Goal: Task Accomplishment & Management: Complete application form

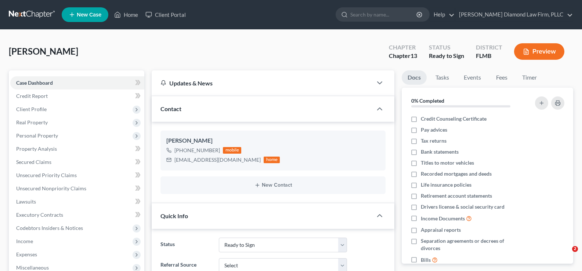
select select "16"
click at [129, 15] on link "Home" at bounding box center [126, 14] width 31 height 13
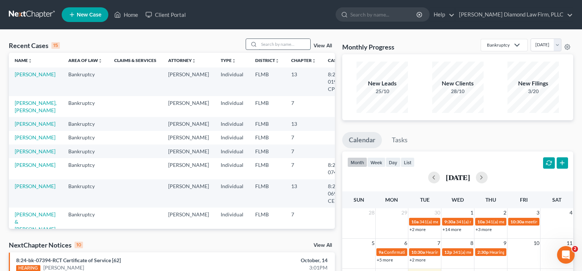
click at [277, 44] on input "search" at bounding box center [284, 44] width 51 height 11
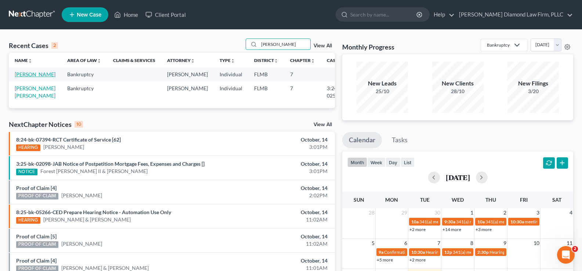
type input "[PERSON_NAME]"
click at [33, 76] on link "[PERSON_NAME]" at bounding box center [35, 74] width 41 height 6
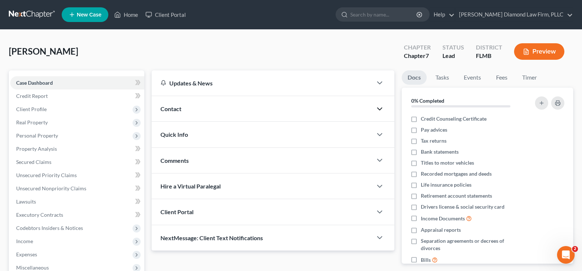
click at [377, 106] on icon "button" at bounding box center [379, 109] width 9 height 9
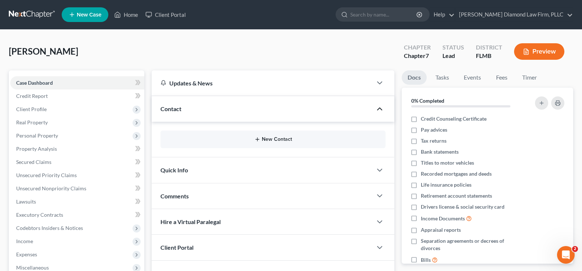
click at [274, 138] on button "New Contact" at bounding box center [272, 140] width 213 height 6
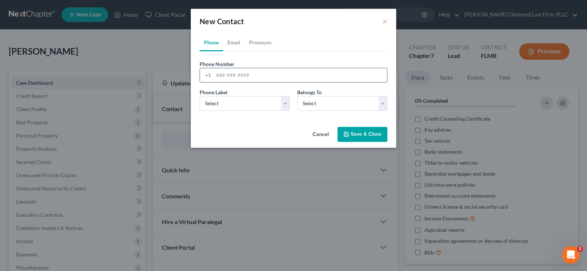
click at [236, 74] on input "tel" at bounding box center [301, 75] width 174 height 14
paste input "[PHONE_NUMBER]"
drag, startPoint x: 221, startPoint y: 75, endPoint x: 216, endPoint y: 75, distance: 5.1
click at [216, 75] on input "[PHONE_NUMBER]" at bounding box center [301, 75] width 174 height 14
type input "7033952465"
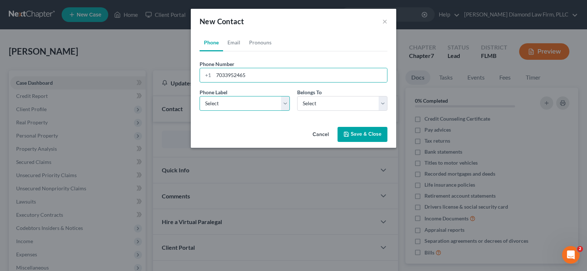
click at [216, 104] on select "Select Mobile Home Work Other" at bounding box center [245, 103] width 90 height 15
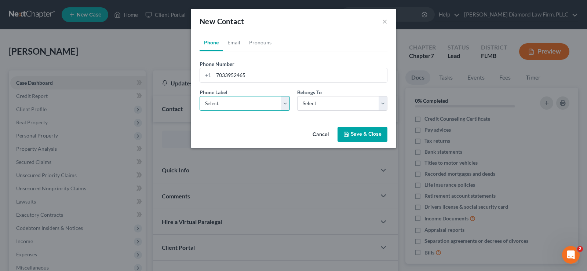
select select "0"
click at [200, 96] on select "Select Mobile Home Work Other" at bounding box center [245, 103] width 90 height 15
click at [324, 106] on select "Select Client Other" at bounding box center [342, 103] width 90 height 15
select select "0"
click at [297, 96] on select "Select Client Other" at bounding box center [342, 103] width 90 height 15
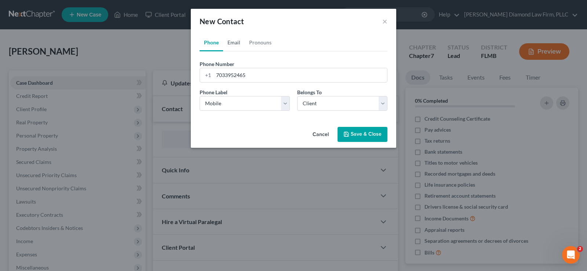
click at [233, 45] on link "Email" at bounding box center [234, 43] width 22 height 18
click at [241, 70] on input "email" at bounding box center [301, 75] width 174 height 14
click at [251, 70] on input "email" at bounding box center [301, 75] width 174 height 14
paste input "[EMAIL_ADDRESS][DOMAIN_NAME]"
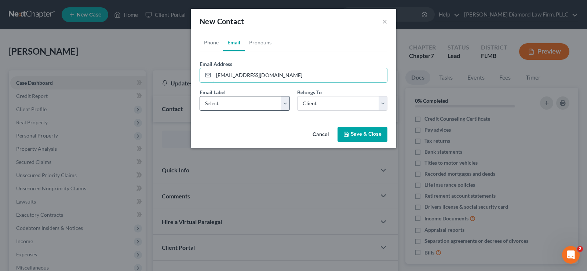
type input "[EMAIL_ADDRESS][DOMAIN_NAME]"
click at [239, 104] on select "Select Home Work Other" at bounding box center [245, 103] width 90 height 15
select select "0"
click at [200, 96] on select "Select Home Work Other" at bounding box center [245, 103] width 90 height 15
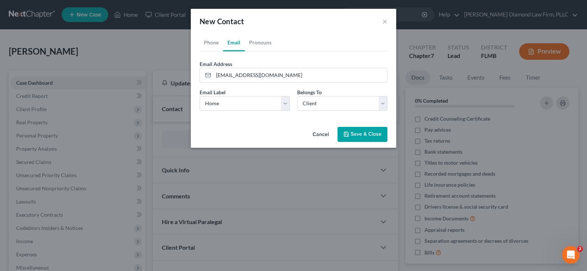
click at [362, 131] on button "Save & Close" at bounding box center [363, 134] width 50 height 15
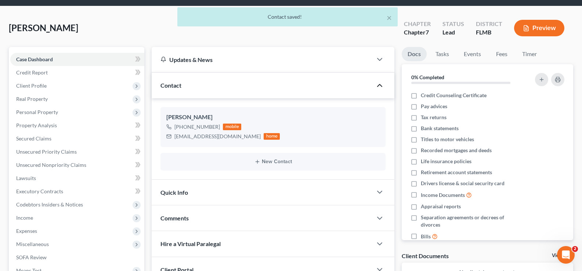
scroll to position [37, 0]
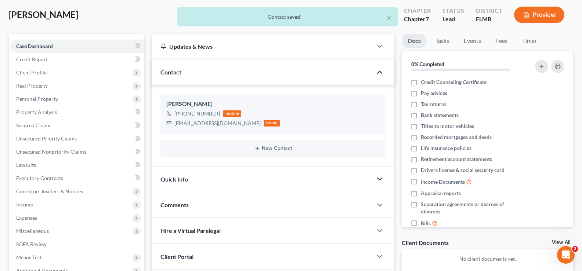
click at [378, 178] on icon "button" at bounding box center [379, 179] width 9 height 9
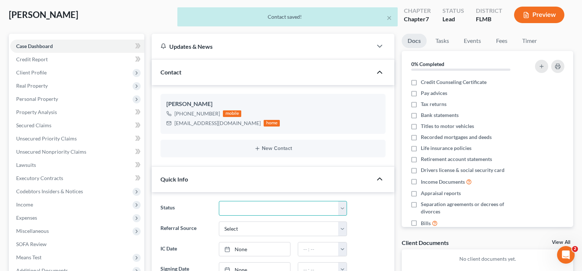
click at [274, 209] on select "Discharged Discharge Litigation Dismissal Notice Dismissed Filed Filed / Pre 34…" at bounding box center [283, 208] width 128 height 15
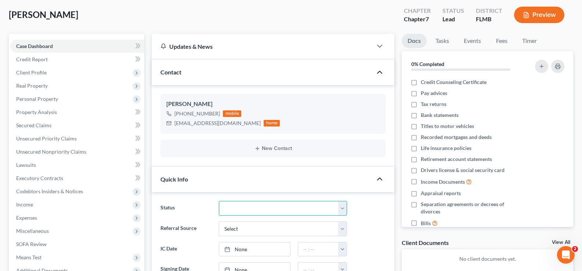
select select "7"
click at [219, 201] on select "Discharged Discharge Litigation Dismissal Notice Dismissed Filed Filed / Pre 34…" at bounding box center [283, 208] width 128 height 15
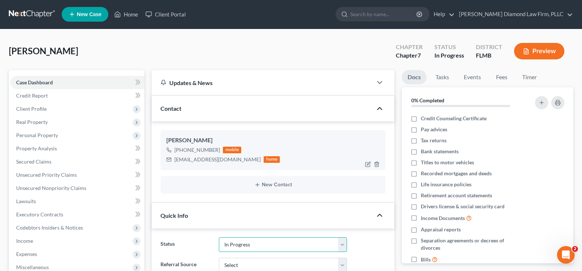
scroll to position [0, 0]
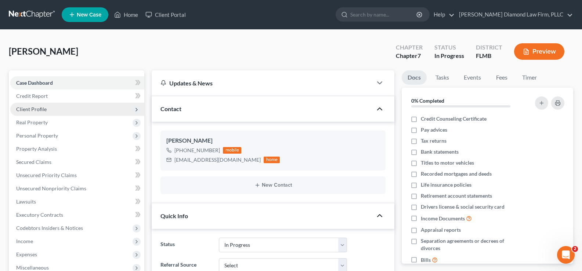
click at [53, 109] on span "Client Profile" at bounding box center [77, 109] width 134 height 13
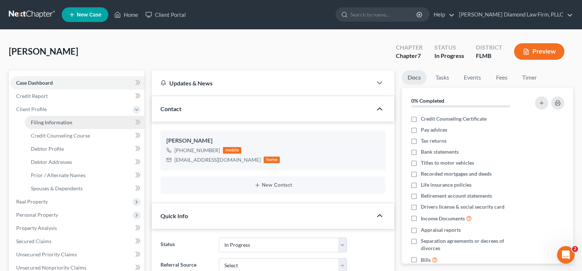
click at [60, 122] on span "Filing Information" at bounding box center [51, 122] width 41 height 6
select select "1"
select select "0"
select select "9"
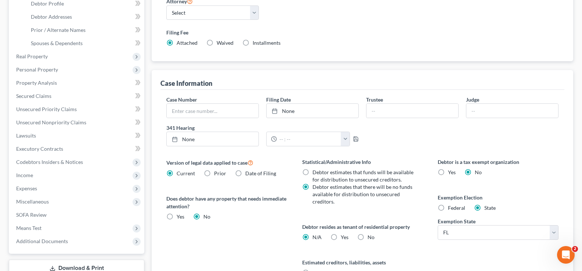
scroll to position [147, 0]
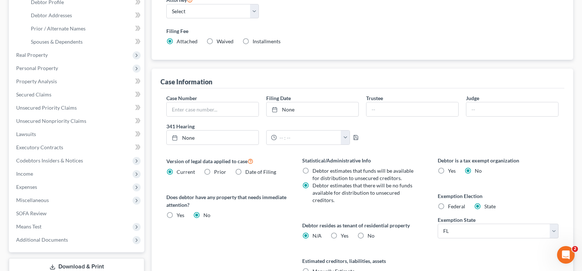
click at [367, 236] on label "No" at bounding box center [370, 235] width 7 height 7
click at [370, 236] on input "No" at bounding box center [372, 234] width 5 height 5
radio input "true"
radio input "false"
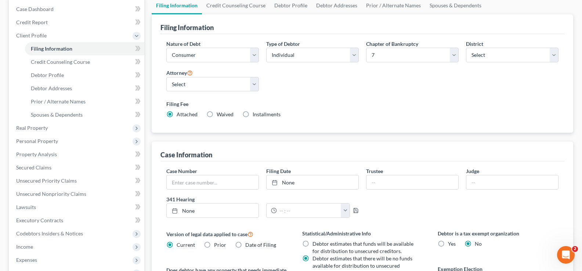
scroll to position [73, 0]
click at [66, 64] on span "Credit Counseling Course" at bounding box center [60, 62] width 59 height 6
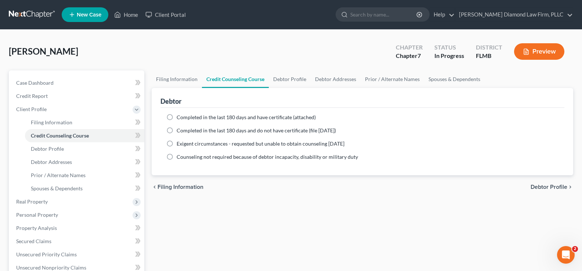
click at [280, 117] on span "Completed in the last 180 days and have certificate (attached)" at bounding box center [246, 117] width 139 height 6
click at [184, 117] on input "Completed in the last 180 days and have certificate (attached)" at bounding box center [182, 116] width 5 height 5
radio input "true"
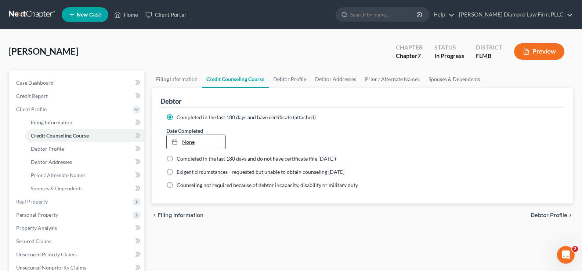
click at [224, 143] on link "None" at bounding box center [196, 142] width 58 height 14
type input "[DATE]"
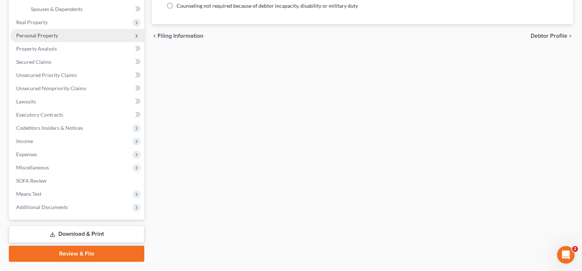
scroll to position [184, 0]
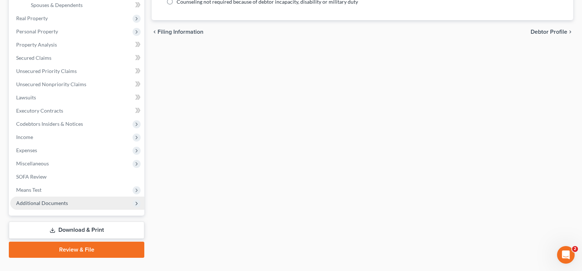
click at [69, 206] on span "Additional Documents" at bounding box center [77, 203] width 134 height 13
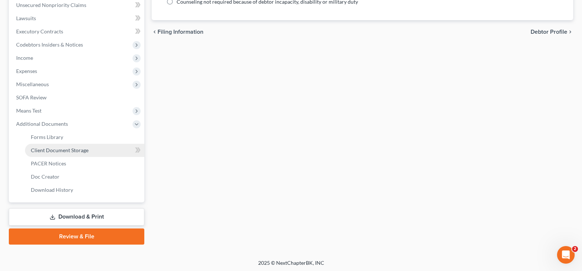
click at [90, 149] on link "Client Document Storage" at bounding box center [84, 150] width 119 height 13
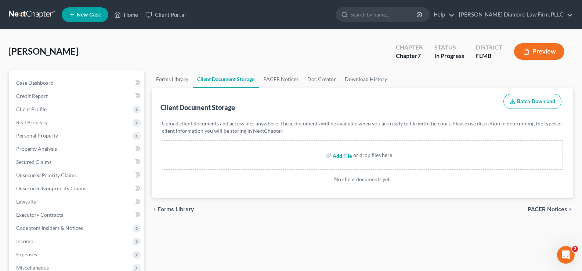
click at [347, 156] on input "file" at bounding box center [342, 155] width 18 height 13
type input "C:\fakepath\CCC.pdf"
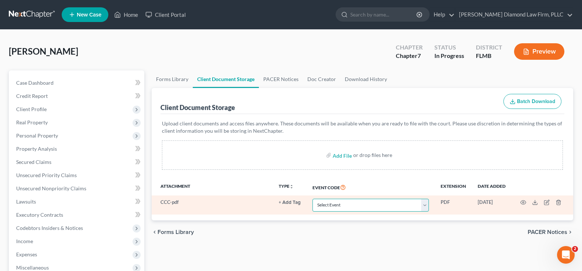
click at [376, 203] on select "Select Event 20 Largest Unsecured Creditors Amended Chapter 13 Plan Amended Cre…" at bounding box center [370, 205] width 116 height 13
select select "9"
click at [312, 199] on select "Select Event 20 Largest Unsecured Creditors Amended Chapter 13 Plan Amended Cre…" at bounding box center [370, 205] width 116 height 13
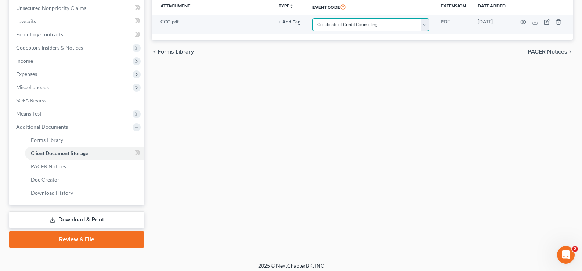
scroll to position [184, 0]
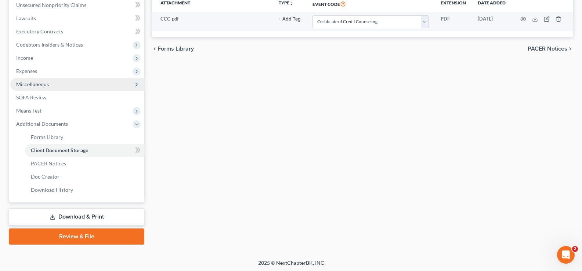
click at [47, 81] on span "Miscellaneous" at bounding box center [32, 84] width 33 height 6
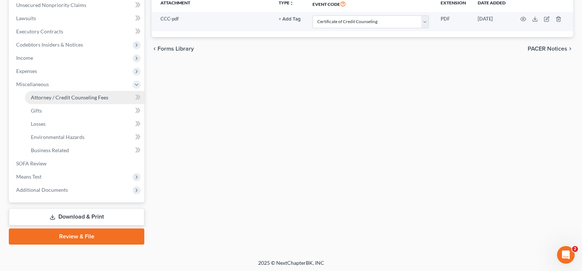
click at [75, 93] on link "Attorney / Credit Counseling Fees" at bounding box center [84, 97] width 119 height 13
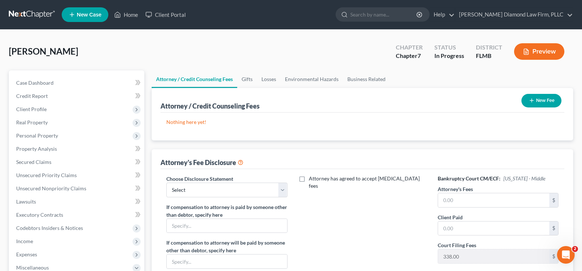
click at [539, 98] on button "New Fee" at bounding box center [541, 101] width 40 height 14
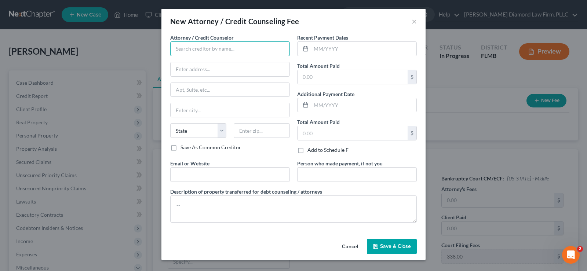
click at [255, 51] on input "text" at bounding box center [230, 48] width 120 height 15
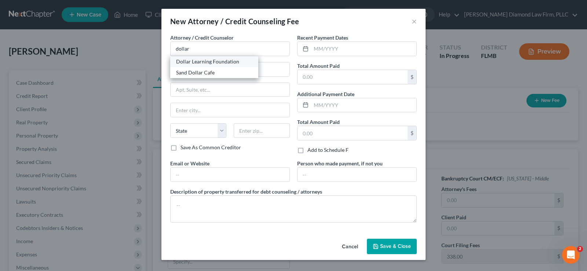
click at [219, 61] on div "Dollar Learning Foundation" at bounding box center [214, 61] width 76 height 7
type input "Dollar Learning Foundation"
type input "[STREET_ADDRESS]"
type input "PMB #001"
type input "[GEOGRAPHIC_DATA]"
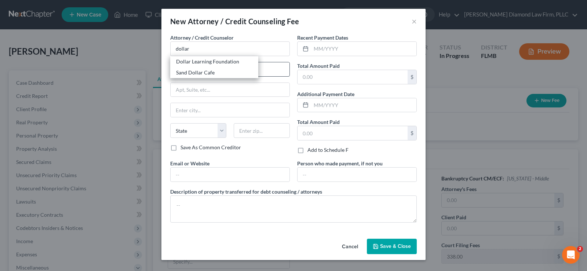
select select "4"
type input "91367"
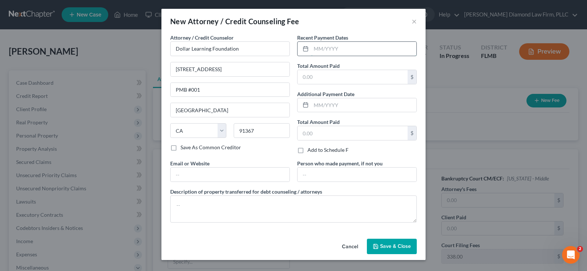
click at [337, 44] on input "text" at bounding box center [363, 49] width 105 height 14
type input "1"
type input "10/2025"
type input "36.95"
click at [208, 172] on input "text" at bounding box center [230, 175] width 119 height 14
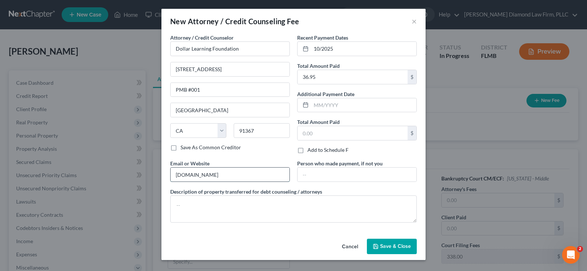
type input "[DOMAIN_NAME]"
type textarea "Credit counseling course"
click at [390, 244] on span "Save & Close" at bounding box center [395, 246] width 31 height 6
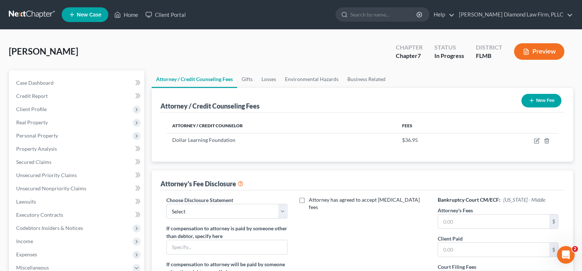
click at [546, 98] on button "New Fee" at bounding box center [541, 101] width 40 height 14
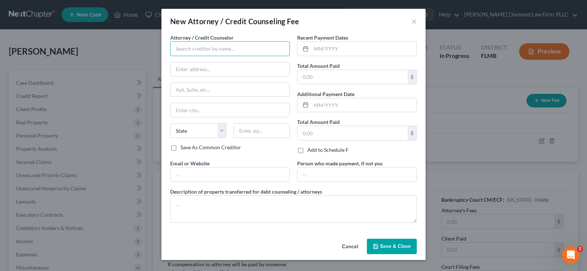
click at [183, 44] on input "text" at bounding box center [230, 48] width 120 height 15
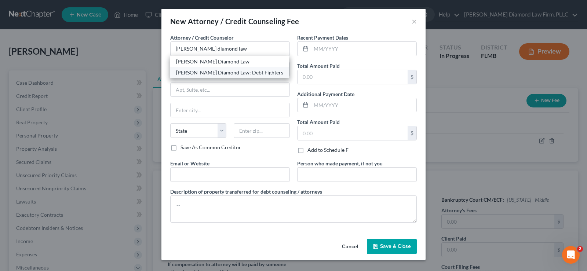
drag, startPoint x: 249, startPoint y: 72, endPoint x: 271, endPoint y: 72, distance: 22.0
click at [249, 72] on div "[PERSON_NAME] Diamond Law: Debt Fighters" at bounding box center [229, 72] width 107 height 7
type input "[PERSON_NAME] Diamond Law: Debt Fighters"
type input "[STREET_ADDRESS]"
type input "Unit 108"
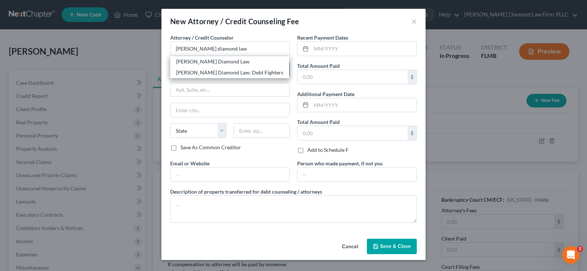
type input "Clearwater"
select select "9"
type input "33761"
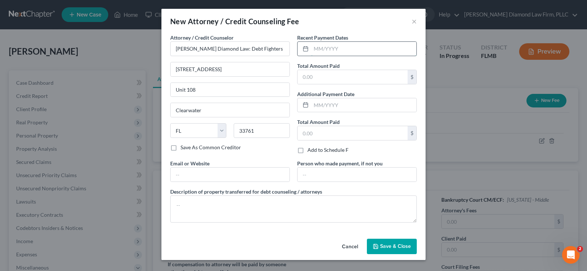
click at [318, 49] on input "text" at bounding box center [363, 49] width 105 height 14
click at [333, 46] on input "text" at bounding box center [363, 49] width 105 height 14
click at [357, 48] on input "text" at bounding box center [363, 49] width 105 height 14
type input "09/2025"
type input "3,033"
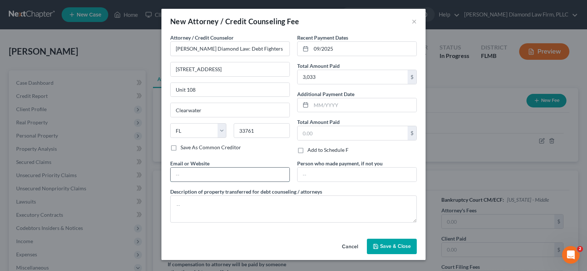
click at [222, 171] on input "text" at bounding box center [230, 175] width 119 height 14
type input "[DOMAIN_NAME]"
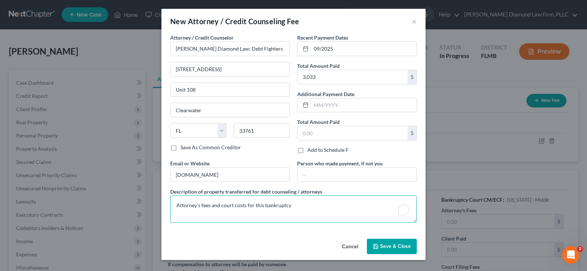
type textarea "Attorney's fees and court costs for this bankruptcy"
click at [397, 247] on span "Save & Close" at bounding box center [395, 246] width 31 height 6
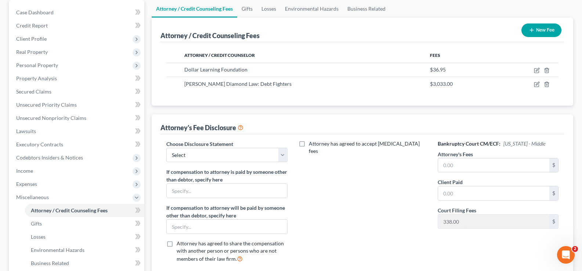
scroll to position [73, 0]
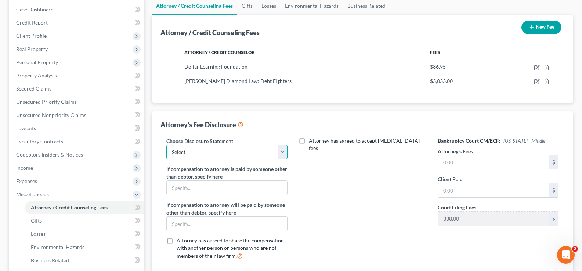
click at [230, 151] on select "Select [PERSON_NAME] Chapter 13 monitoring fees Attorney Fee" at bounding box center [226, 152] width 121 height 15
select select "2"
click at [166, 145] on select "Select [PERSON_NAME] Chapter 13 monitoring fees Attorney Fee" at bounding box center [226, 152] width 121 height 15
click at [446, 162] on input "text" at bounding box center [493, 163] width 111 height 14
click at [491, 159] on input "text" at bounding box center [493, 163] width 111 height 14
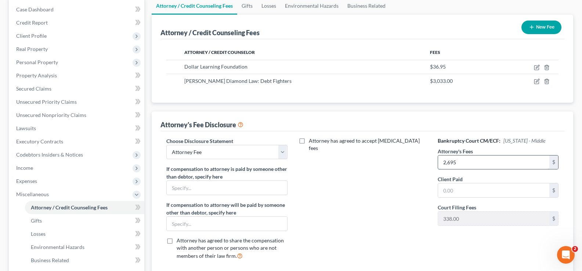
type input "2,695"
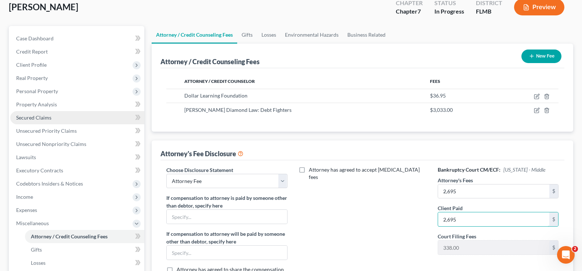
scroll to position [0, 0]
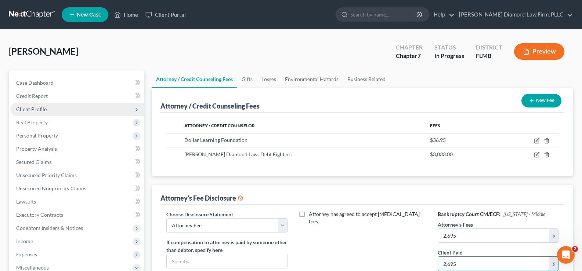
type input "2,695"
click at [47, 108] on span "Client Profile" at bounding box center [77, 109] width 134 height 13
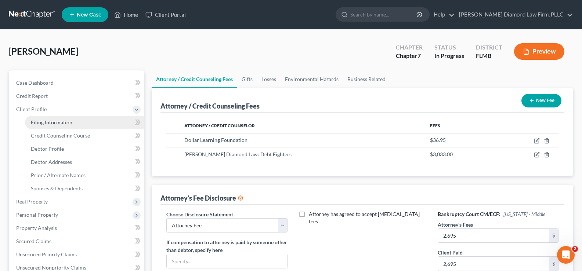
click at [62, 122] on span "Filing Information" at bounding box center [51, 122] width 41 height 6
select select "1"
select select "0"
select select "15"
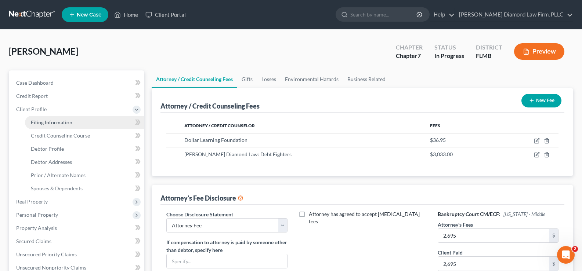
select select "0"
select select "9"
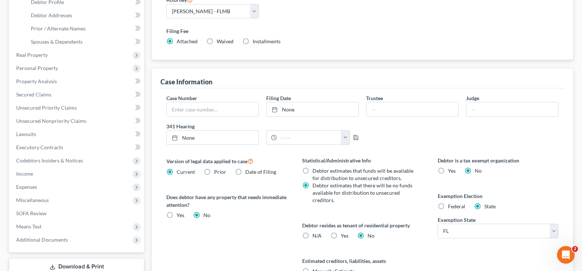
scroll to position [37, 0]
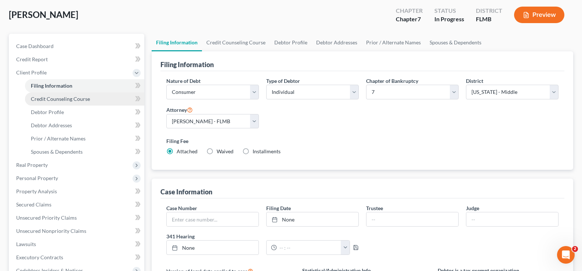
click at [61, 99] on span "Credit Counseling Course" at bounding box center [60, 99] width 59 height 6
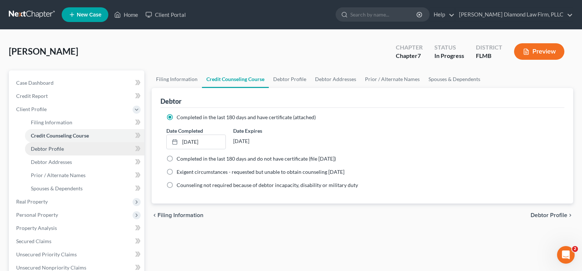
click at [62, 152] on span "Debtor Profile" at bounding box center [47, 149] width 33 height 6
select select "0"
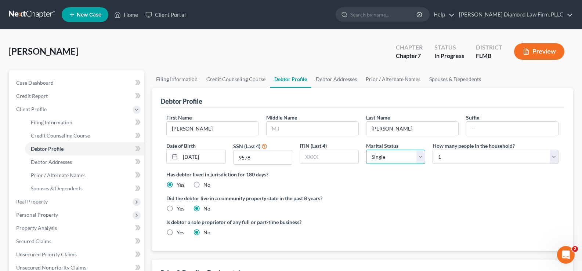
click at [402, 157] on select "Select Single Married Separated Divorced Widowed" at bounding box center [395, 157] width 59 height 15
select select "1"
click at [366, 150] on select "Select Single Married Separated Divorced Widowed" at bounding box center [395, 157] width 59 height 15
click at [479, 153] on select "Select 1 2 3 4 5 6 7 8 9 10 11 12 13 14 15 16 17 18 19 20" at bounding box center [495, 157] width 126 height 15
select select "1"
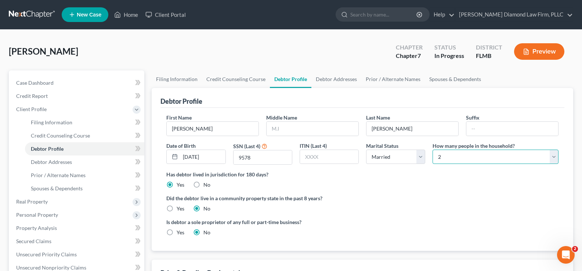
click at [432, 150] on select "Select 1 2 3 4 5 6 7 8 9 10 11 12 13 14 15 16 17 18 19 20" at bounding box center [495, 157] width 126 height 15
click at [296, 129] on input "text" at bounding box center [313, 129] width 92 height 14
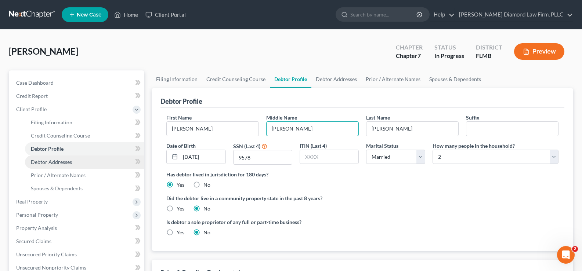
type input "[PERSON_NAME]"
click at [53, 164] on span "Debtor Addresses" at bounding box center [51, 162] width 41 height 6
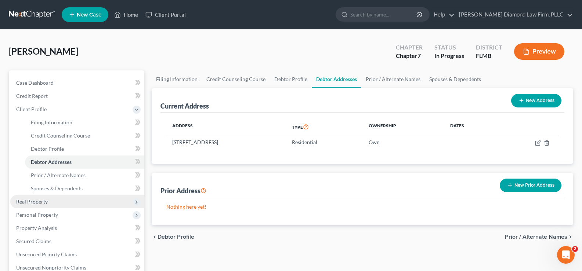
click at [51, 204] on span "Real Property" at bounding box center [77, 201] width 134 height 13
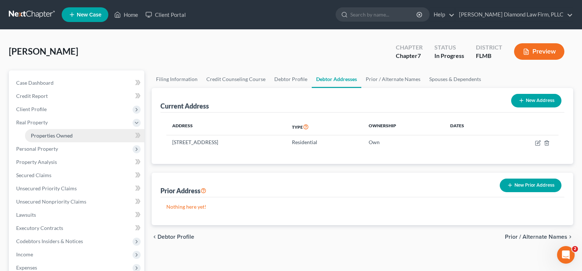
click at [72, 136] on link "Properties Owned" at bounding box center [84, 135] width 119 height 13
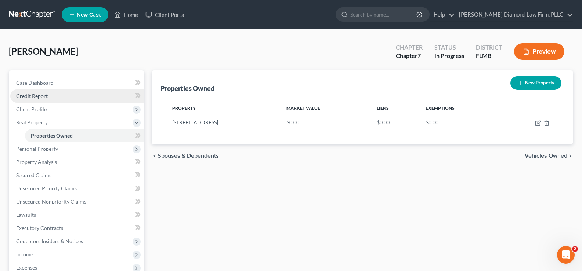
click at [54, 97] on link "Credit Report" at bounding box center [77, 96] width 134 height 13
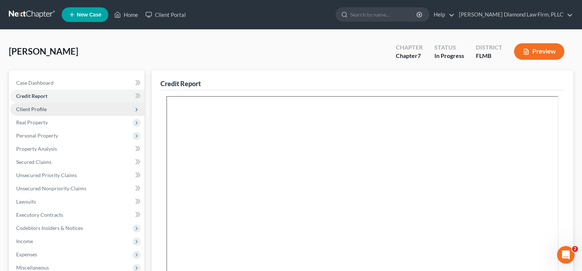
click at [59, 109] on span "Client Profile" at bounding box center [77, 109] width 134 height 13
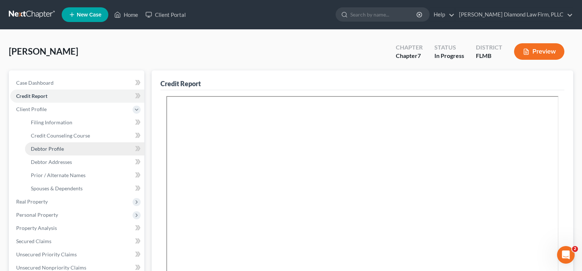
click at [59, 154] on link "Debtor Profile" at bounding box center [84, 148] width 119 height 13
select select "1"
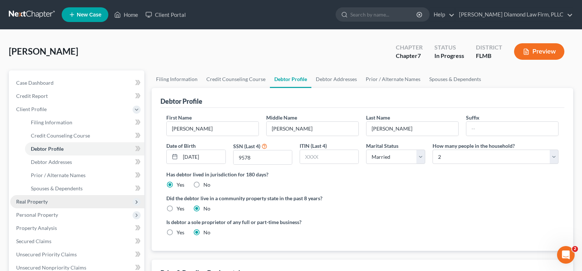
click at [64, 200] on span "Real Property" at bounding box center [77, 201] width 134 height 13
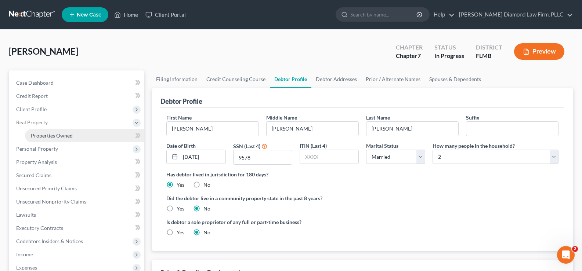
click at [61, 134] on span "Properties Owned" at bounding box center [52, 136] width 42 height 6
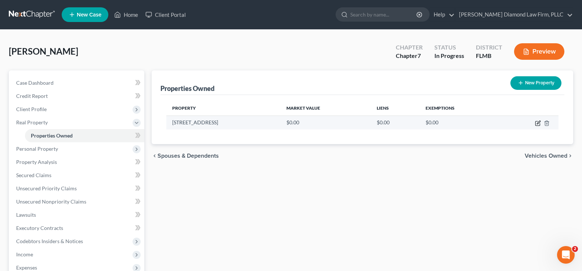
click at [538, 122] on icon "button" at bounding box center [538, 122] width 3 height 3
select select "9"
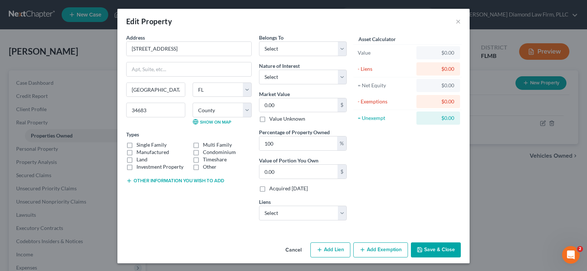
drag, startPoint x: 127, startPoint y: 145, endPoint x: 133, endPoint y: 147, distance: 6.5
click at [137, 145] on label "Single Family" at bounding box center [152, 144] width 30 height 7
click at [140, 145] on input "Single Family" at bounding box center [142, 143] width 5 height 5
checkbox input "true"
click at [292, 106] on input "0.00" at bounding box center [299, 105] width 78 height 14
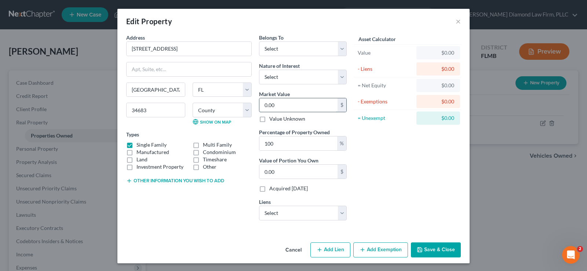
type input "4"
type input "4.00"
type input "41"
type input "41.00"
type input "411"
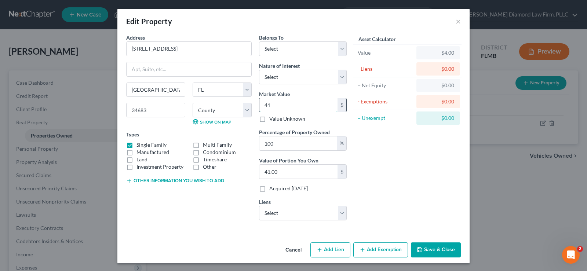
type input "411.00"
type input "4117"
type input "4,117.00"
type input "4,1170"
type input "41,170.00"
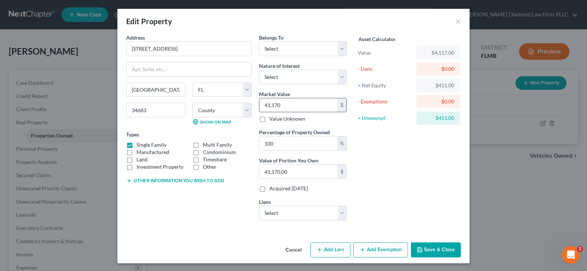
type input "41,1700"
type input "411,700.00"
type input "411,700"
drag, startPoint x: 294, startPoint y: 74, endPoint x: 293, endPoint y: 78, distance: 4.1
click at [294, 74] on select "Select Fee Simple Joint Tenant Life Estate Equitable Interest Future Interest T…" at bounding box center [303, 77] width 88 height 15
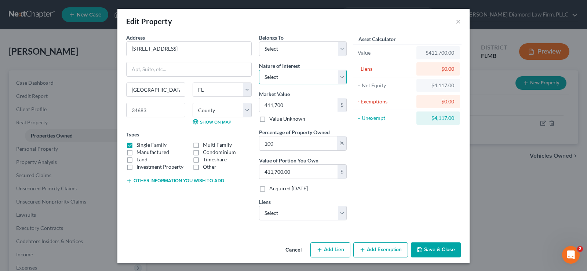
select select "0"
click at [259, 70] on select "Select Fee Simple Joint Tenant Life Estate Equitable Interest Future Interest T…" at bounding box center [303, 77] width 88 height 15
click at [151, 178] on button "Other information you wish to add" at bounding box center [175, 181] width 98 height 6
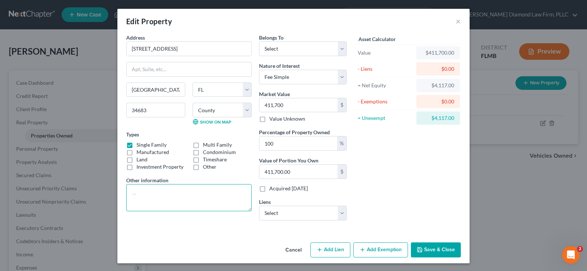
click at [151, 195] on textarea at bounding box center [189, 197] width 126 height 27
type textarea "Valuation per [DOMAIN_NAME]"
click at [297, 50] on select "Select Debtor 1 Only Debtor 2 Only Debtor 1 And Debtor 2 Only At Least One Of T…" at bounding box center [303, 48] width 88 height 15
select select "3"
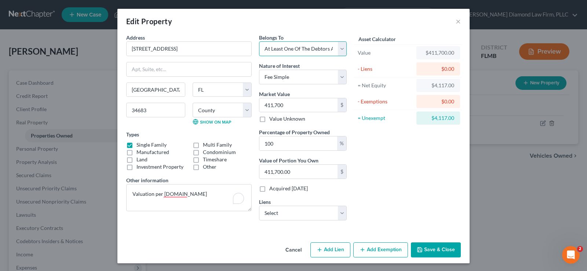
click at [259, 41] on select "Select Debtor 1 Only Debtor 2 Only Debtor 1 And Debtor 2 Only At Least One Of T…" at bounding box center [303, 48] width 88 height 15
click at [293, 77] on select "Select Fee Simple Joint Tenant Life Estate Equitable Interest Future Interest T…" at bounding box center [303, 77] width 88 height 15
select select "5"
click at [259, 70] on select "Select Fee Simple Joint Tenant Life Estate Equitable Interest Future Interest T…" at bounding box center [303, 77] width 88 height 15
click at [301, 211] on select "Select Truist - $0.00" at bounding box center [303, 213] width 88 height 15
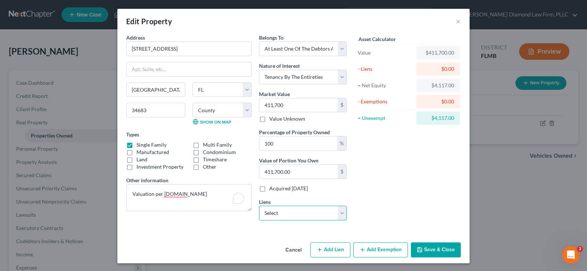
click at [299, 210] on select "Select Truist - $0.00" at bounding box center [303, 213] width 88 height 15
click at [294, 214] on select "Select Truist - $0.00" at bounding box center [303, 213] width 88 height 15
click at [306, 213] on select "Select Truist - $0.00" at bounding box center [303, 213] width 88 height 15
click at [323, 250] on button "Add Lien" at bounding box center [331, 250] width 40 height 15
select select "3"
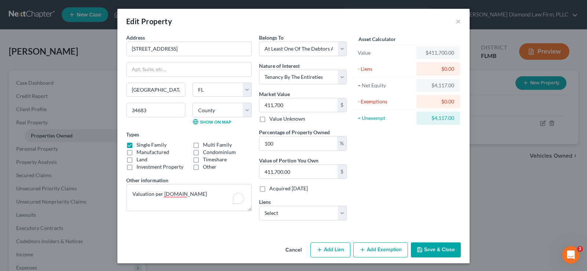
select select "0"
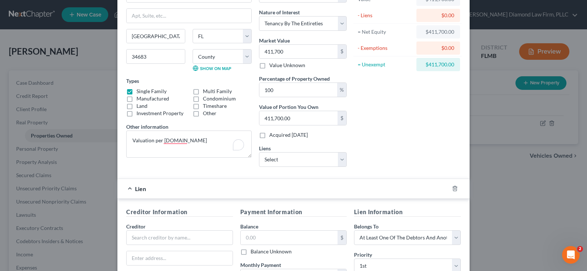
scroll to position [175, 0]
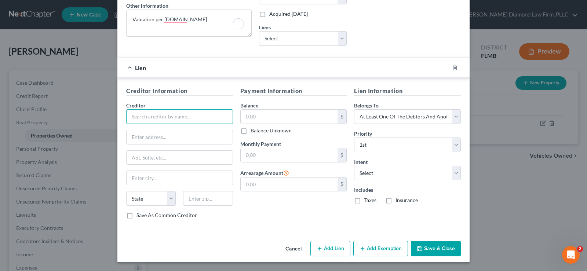
click at [152, 112] on input "text" at bounding box center [179, 116] width 107 height 15
type input "Crosscountry Mortgage"
click at [154, 137] on input "text" at bounding box center [180, 137] width 106 height 14
type input "PO Box 619094"
type input "75261"
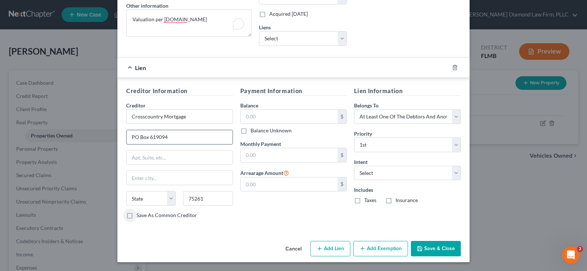
type input "[GEOGRAPHIC_DATA]"
select select "45"
click at [258, 118] on input "text" at bounding box center [289, 117] width 97 height 14
click at [283, 112] on input "text" at bounding box center [289, 117] width 97 height 14
type input "256,441.92"
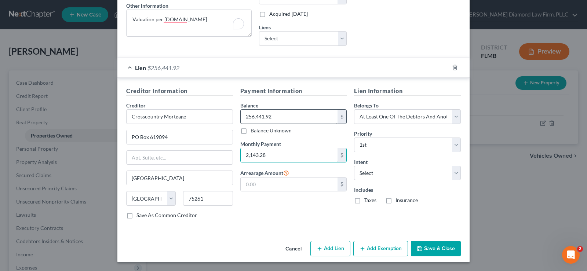
type input "2,143.28"
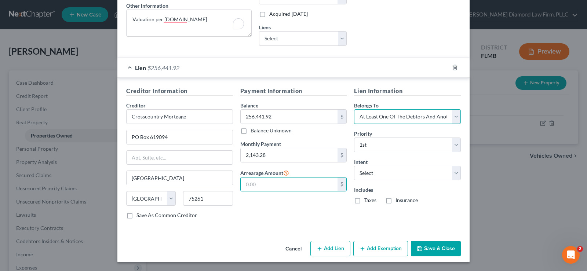
click at [422, 114] on select "Select Debtor 1 Only Debtor 2 Only Debtor 1 And Debtor 2 Only At Least One Of T…" at bounding box center [407, 116] width 107 height 15
click at [354, 109] on select "Select Debtor 1 Only Debtor 2 Only Debtor 1 And Debtor 2 Only At Least One Of T…" at bounding box center [407, 116] width 107 height 15
click at [365, 202] on label "Taxes" at bounding box center [371, 200] width 12 height 7
click at [367, 202] on input "Taxes" at bounding box center [369, 199] width 5 height 5
checkbox input "true"
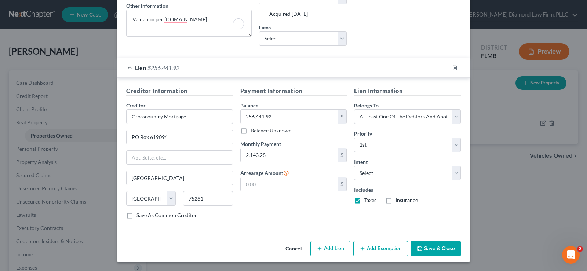
click at [396, 199] on label "Insurance" at bounding box center [407, 200] width 22 height 7
click at [399, 199] on input "Insurance" at bounding box center [401, 199] width 5 height 5
checkbox input "true"
click at [413, 175] on select "Select Surrender Redeem Reaffirm Avoid Other" at bounding box center [407, 173] width 107 height 15
select select "2"
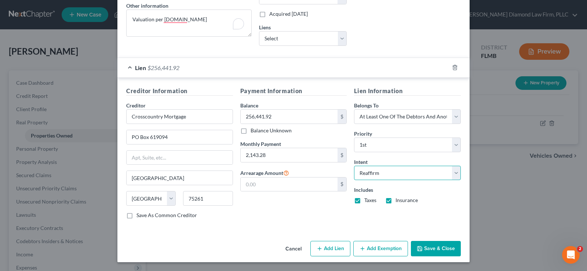
click at [354, 166] on select "Select Surrender Redeem Reaffirm Avoid Other" at bounding box center [407, 173] width 107 height 15
click at [437, 249] on button "Save & Close" at bounding box center [436, 248] width 50 height 15
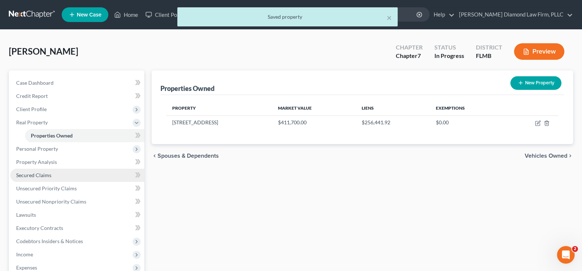
click at [40, 177] on span "Secured Claims" at bounding box center [33, 175] width 35 height 6
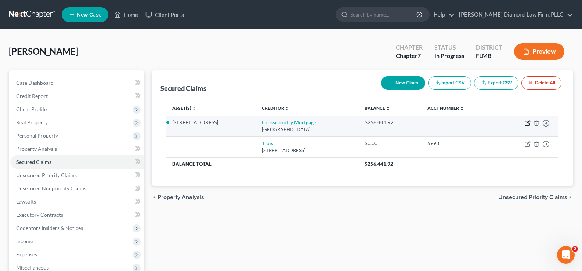
click at [526, 123] on icon "button" at bounding box center [528, 123] width 6 height 6
select select "45"
select select "2"
select select "3"
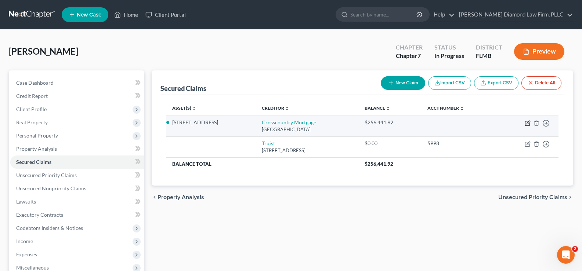
select select "0"
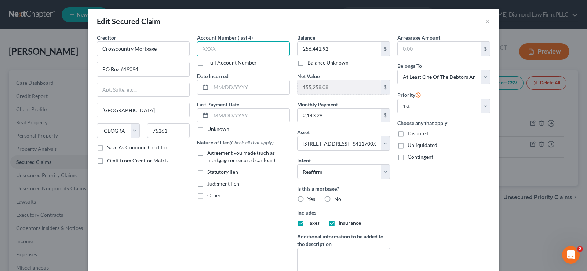
click at [237, 48] on input "text" at bounding box center [243, 48] width 93 height 15
click at [238, 49] on input "text" at bounding box center [243, 48] width 93 height 15
type input "1066"
click at [207, 195] on label "Other" at bounding box center [214, 195] width 14 height 7
click at [210, 195] on input "Other" at bounding box center [212, 194] width 5 height 5
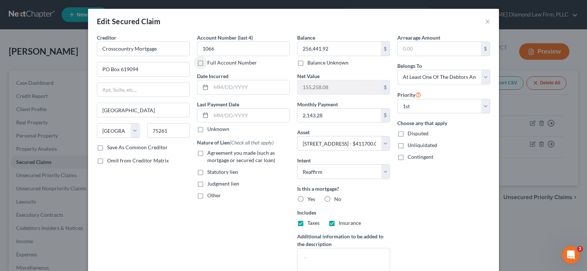
checkbox input "true"
click at [217, 210] on input "text" at bounding box center [244, 213] width 92 height 14
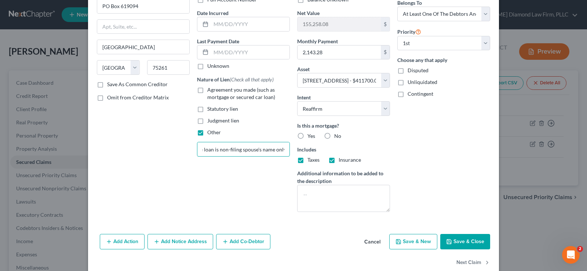
scroll to position [73, 0]
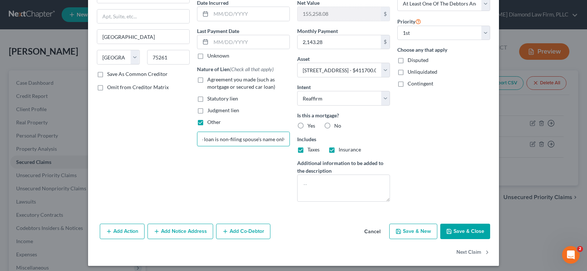
type input "Mortgage loan is non-filing spouse's name only"
click at [308, 125] on label "Yes" at bounding box center [312, 125] width 8 height 7
click at [311, 125] on input "Yes" at bounding box center [313, 124] width 5 height 5
radio input "true"
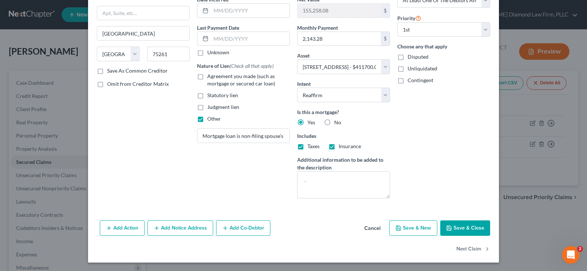
scroll to position [77, 0]
click at [243, 228] on button "Add Co-Debtor" at bounding box center [243, 227] width 54 height 15
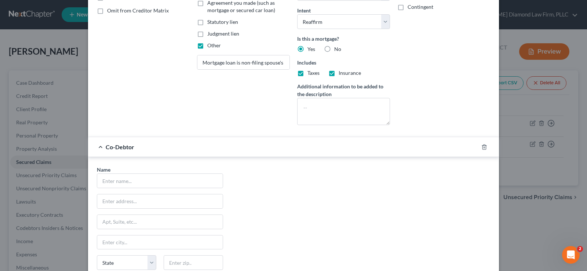
scroll to position [151, 0]
click at [148, 182] on input "text" at bounding box center [160, 181] width 126 height 14
type input "[PERSON_NAME]"
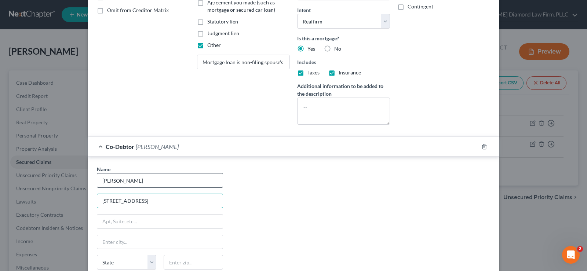
type input "[STREET_ADDRESS]"
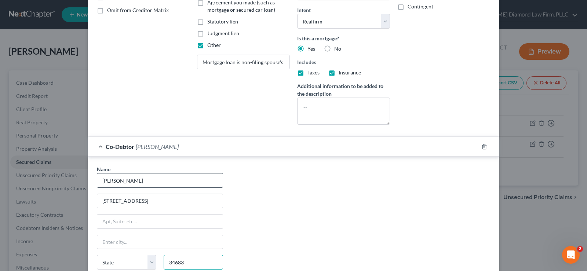
type input "34683"
type input "[GEOGRAPHIC_DATA]"
select select "9"
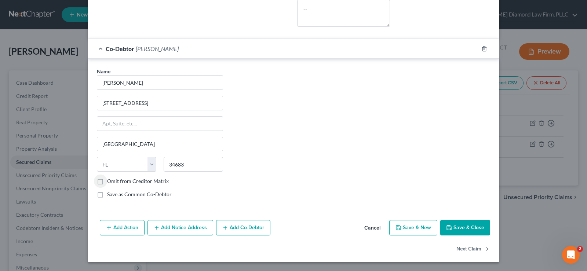
click at [107, 181] on label "Omit from Creditor Matrix" at bounding box center [138, 181] width 62 height 7
click at [110, 181] on input "Omit from Creditor Matrix" at bounding box center [112, 180] width 5 height 5
checkbox input "true"
click at [473, 227] on button "Save & Close" at bounding box center [466, 227] width 50 height 15
select select
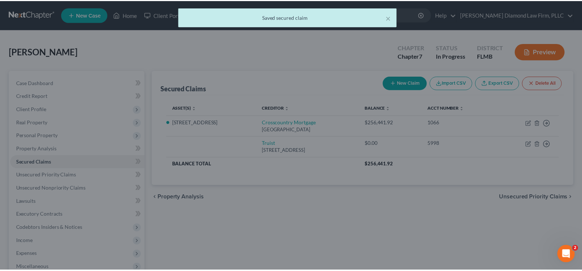
scroll to position [0, 0]
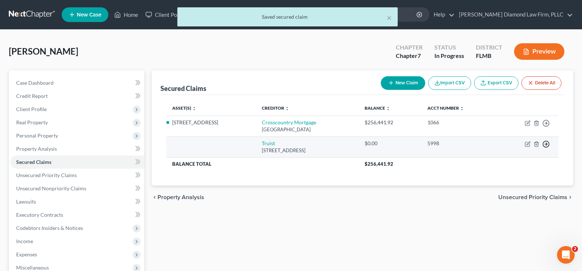
click at [545, 146] on icon "button" at bounding box center [545, 144] width 7 height 7
click at [504, 161] on link "Move to F" at bounding box center [512, 162] width 61 height 12
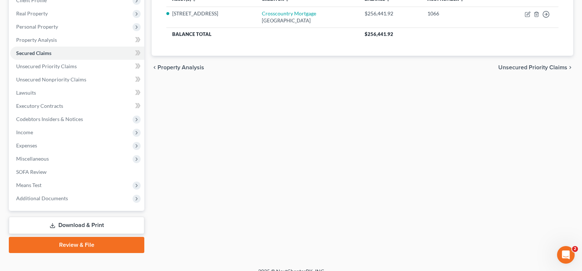
scroll to position [110, 0]
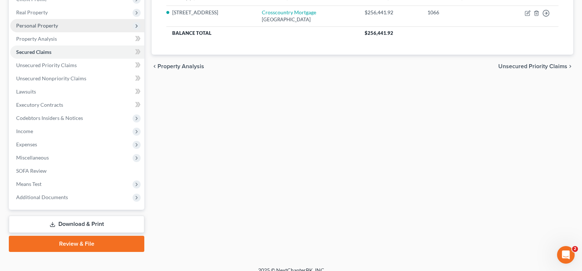
click at [58, 22] on span "Personal Property" at bounding box center [77, 25] width 134 height 13
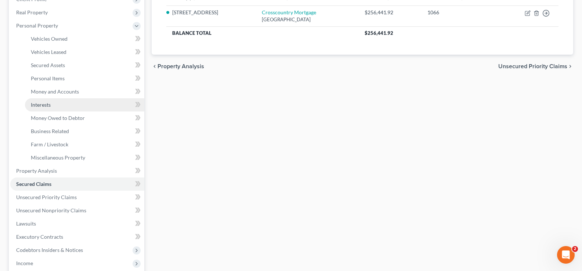
click at [52, 106] on link "Interests" at bounding box center [84, 104] width 119 height 13
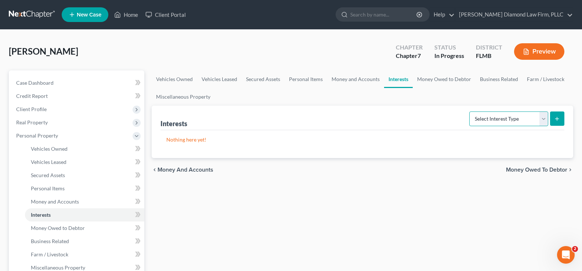
click at [542, 116] on select "Select Interest Type 401K Annuity Bond Education IRA Government Bond Government…" at bounding box center [508, 119] width 79 height 15
click at [470, 112] on select "Select Interest Type 401K Annuity Bond Education IRA Government Bond Government…" at bounding box center [508, 119] width 79 height 15
click at [535, 120] on select "Select Interest Type 401K Annuity Bond Education IRA Government Bond Government…" at bounding box center [508, 119] width 79 height 15
select select "unincorporated_business"
click at [470, 112] on select "Select Interest Type 401K Annuity Bond Education IRA Government Bond Government…" at bounding box center [508, 119] width 79 height 15
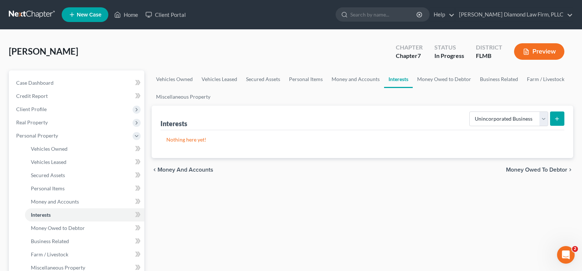
click at [560, 118] on icon "submit" at bounding box center [557, 119] width 6 height 6
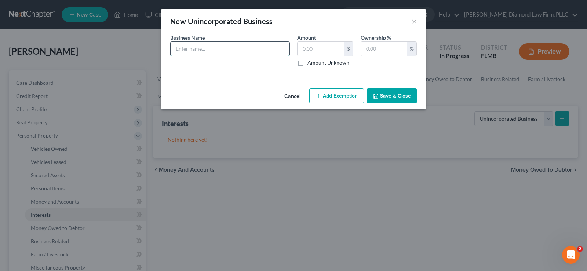
click at [212, 48] on input "text" at bounding box center [230, 49] width 119 height 14
click at [224, 50] on input "Local Leverage LLC:" at bounding box center [230, 49] width 119 height 14
type input "Local Leverage LLC: Bluevine checking 1933 ($268.25),"
click at [370, 53] on input "text" at bounding box center [384, 49] width 46 height 14
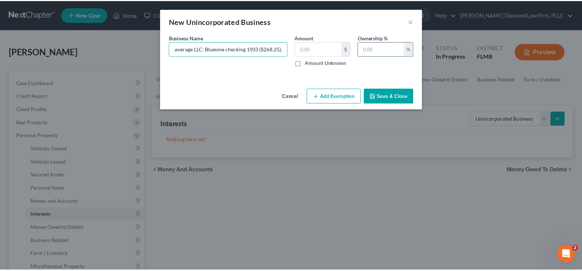
scroll to position [0, 0]
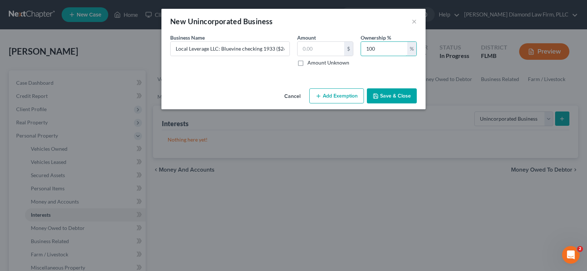
type input "100"
click at [390, 94] on button "Save & Close" at bounding box center [392, 95] width 50 height 15
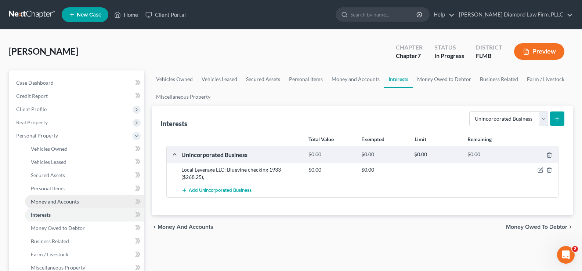
click at [79, 203] on link "Money and Accounts" at bounding box center [84, 201] width 119 height 13
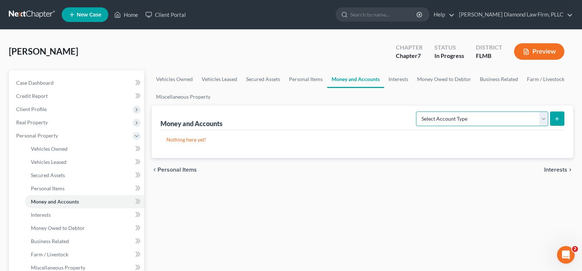
click at [496, 122] on select "Select Account Type Brokerage Cash on Hand Certificates of Deposit Checking Acc…" at bounding box center [482, 119] width 132 height 15
select select "checking"
click at [417, 112] on select "Select Account Type Brokerage Cash on Hand Certificates of Deposit Checking Acc…" at bounding box center [482, 119] width 132 height 15
click at [560, 116] on icon "submit" at bounding box center [557, 119] width 6 height 6
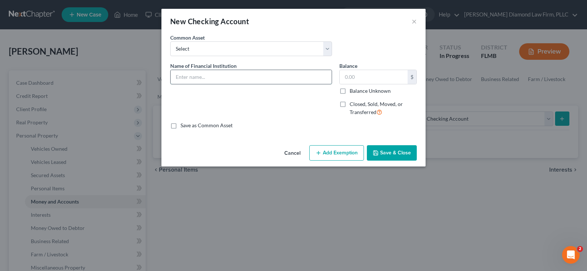
click at [187, 79] on input "text" at bounding box center [251, 77] width 161 height 14
type input "CIT Bank 2710"
click at [366, 76] on input "text" at bounding box center [374, 77] width 68 height 14
type input "1,079.37"
click at [395, 153] on button "Save & Close" at bounding box center [392, 152] width 50 height 15
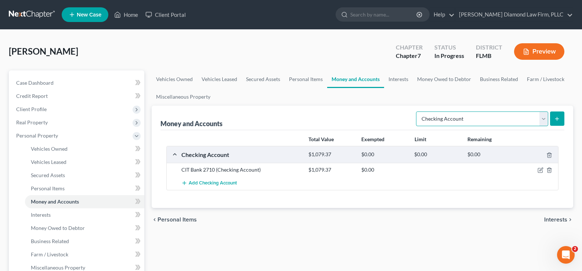
click at [520, 119] on select "Select Account Type Brokerage Cash on Hand Certificates of Deposit Checking Acc…" at bounding box center [482, 119] width 132 height 15
select select "savings"
click at [417, 112] on select "Select Account Type Brokerage Cash on Hand Certificates of Deposit Checking Acc…" at bounding box center [482, 119] width 132 height 15
click at [556, 120] on icon "submit" at bounding box center [557, 119] width 6 height 6
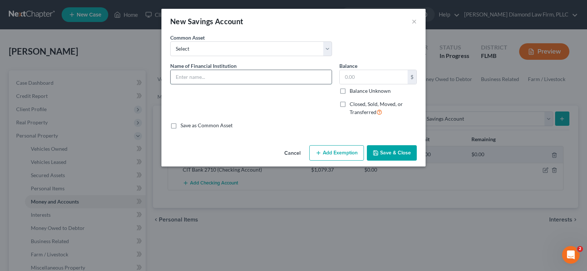
click at [205, 74] on input "text" at bounding box center [251, 77] width 161 height 14
type input "CIT Bank 5741"
click at [368, 73] on input "text" at bounding box center [374, 77] width 68 height 14
click at [377, 79] on input "text" at bounding box center [374, 77] width 68 height 14
type input "1.05"
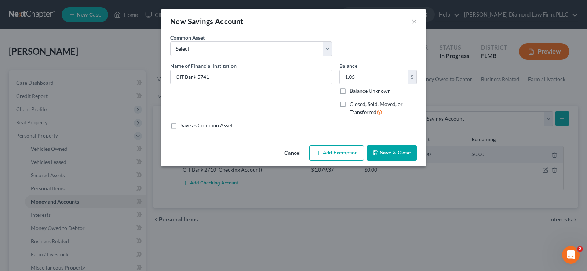
click at [394, 150] on button "Save & Close" at bounding box center [392, 152] width 50 height 15
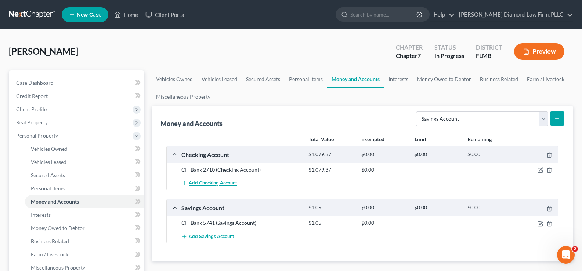
click at [220, 182] on span "Add Checking Account" at bounding box center [213, 184] width 48 height 6
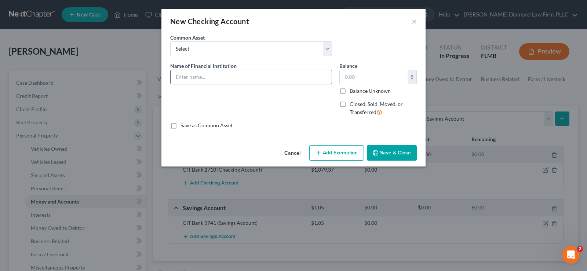
click at [194, 78] on input "text" at bounding box center [251, 77] width 161 height 14
type input "Northwest Federal Credit Union 6524"
type input "0.00"
click at [401, 153] on button "Save & Close" at bounding box center [392, 152] width 50 height 15
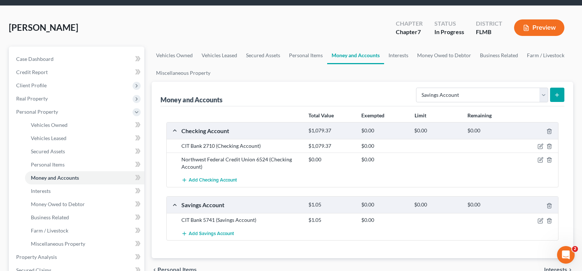
scroll to position [37, 0]
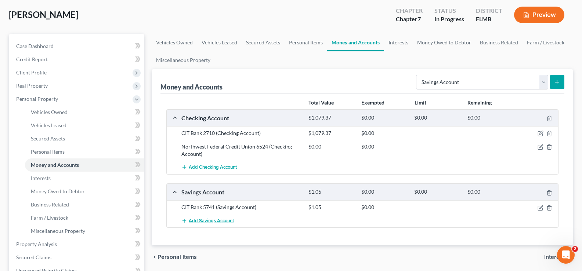
click at [214, 219] on span "Add Savings Account" at bounding box center [211, 221] width 45 height 6
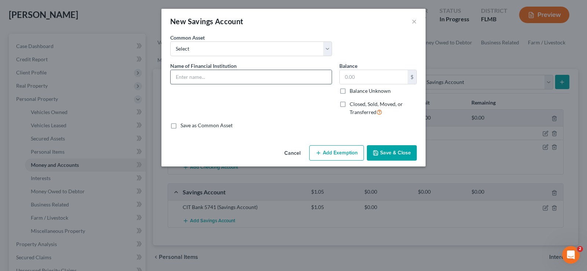
click at [200, 73] on input "text" at bounding box center [251, 77] width 161 height 14
type input "Northwest Federal Credit Union 5908"
type input "1.00"
click at [394, 148] on button "Save & Close" at bounding box center [392, 152] width 50 height 15
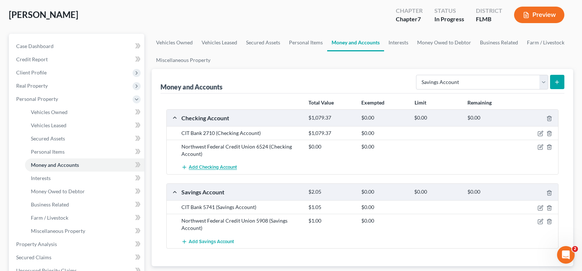
click at [216, 168] on span "Add Checking Account" at bounding box center [213, 168] width 48 height 6
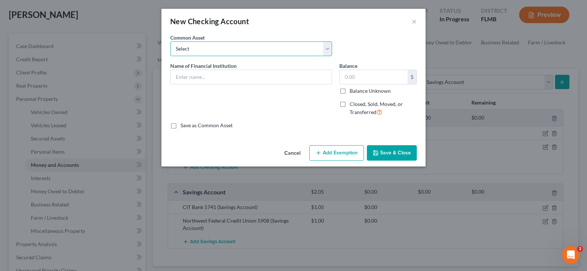
click at [198, 48] on select "Select Chase Bank Achieva Truist Regions Truist Navy Federal CU Bank of America…" at bounding box center [251, 48] width 162 height 15
click at [194, 76] on input "text" at bounding box center [251, 77] width 161 height 14
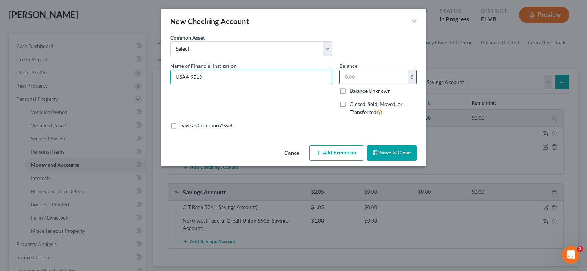
type input "USAA 9519"
click at [362, 78] on input "text" at bounding box center [374, 77] width 68 height 14
type input "10.31"
click at [394, 153] on button "Save & Close" at bounding box center [392, 152] width 50 height 15
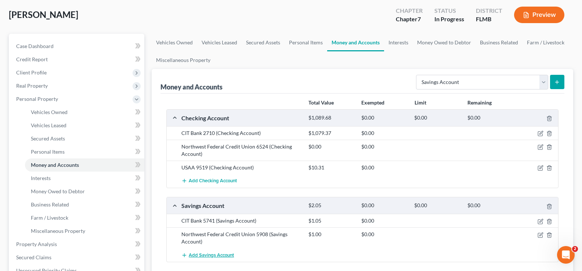
click at [216, 255] on span "Add Savings Account" at bounding box center [211, 256] width 45 height 6
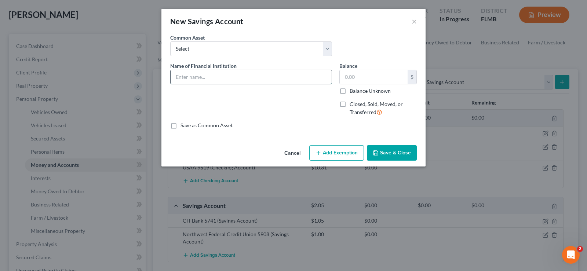
click at [196, 73] on input "text" at bounding box center [251, 77] width 161 height 14
type input "USAA 9497"
type input "0.97"
click at [399, 152] on button "Save & Close" at bounding box center [392, 152] width 50 height 15
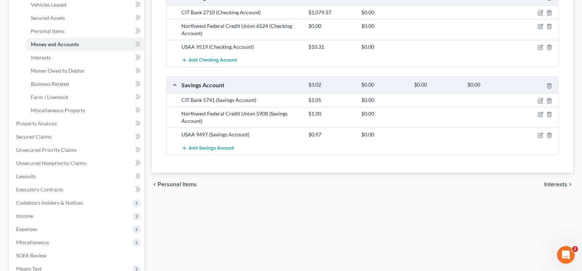
scroll to position [184, 0]
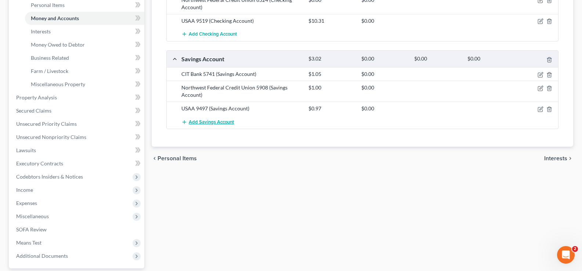
click at [217, 121] on span "Add Savings Account" at bounding box center [211, 122] width 45 height 6
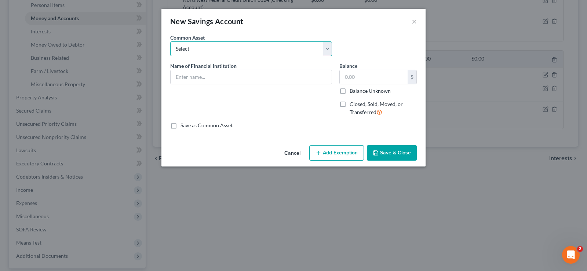
click at [210, 48] on select "Select Achieva Truist Navy Federal CU SunTrust PNC Bank Suncoast Credit Union […" at bounding box center [251, 48] width 162 height 15
select select "6"
click at [170, 41] on select "Select Achieva Truist Navy Federal CU SunTrust PNC Bank Suncoast Credit Union […" at bounding box center [251, 48] width 162 height 15
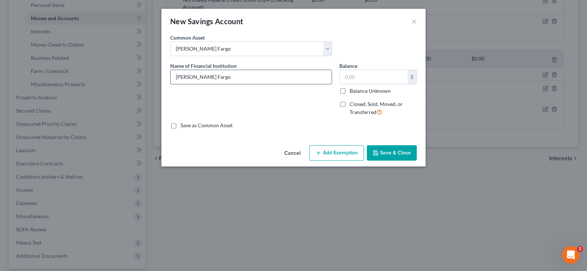
click at [233, 75] on input "[PERSON_NAME] Fargo" at bounding box center [251, 77] width 161 height 14
type input "[PERSON_NAME] Fargo 2322"
type input "12.59"
click at [392, 152] on button "Save & Close" at bounding box center [392, 152] width 50 height 15
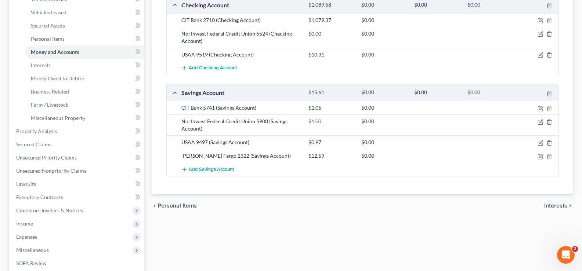
scroll to position [110, 0]
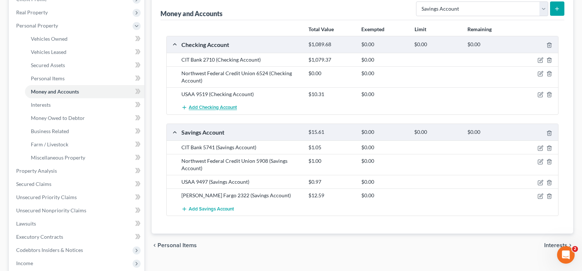
click at [217, 108] on span "Add Checking Account" at bounding box center [213, 108] width 48 height 6
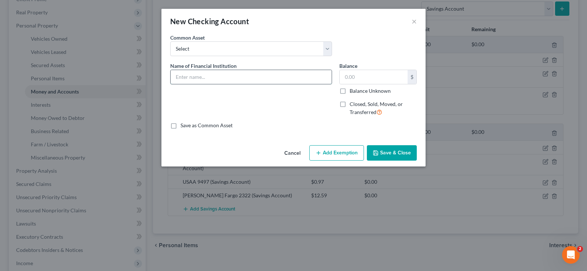
click at [203, 73] on input "text" at bounding box center [251, 77] width 161 height 14
type input "USAA Joint checking 9646"
type input "0.00"
click at [399, 152] on button "Save & Close" at bounding box center [392, 152] width 50 height 15
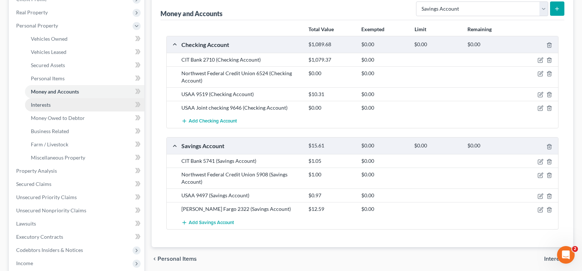
click at [52, 106] on link "Interests" at bounding box center [84, 104] width 119 height 13
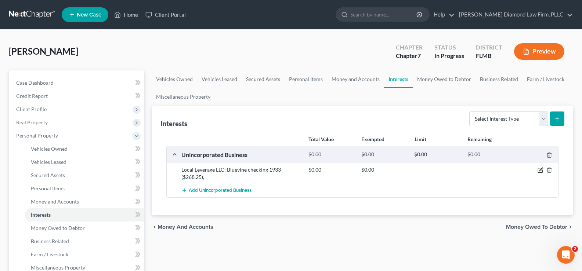
click at [541, 171] on icon "button" at bounding box center [540, 170] width 6 height 6
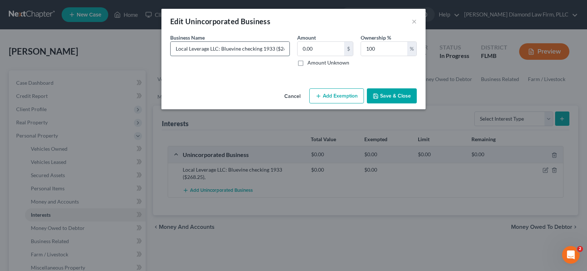
click at [284, 48] on input "Local Leverage LLC: Bluevine checking 1933 ($268.25)," at bounding box center [230, 49] width 119 height 14
type input "Local Leverage LLC: Bluevine checking 1933 ($268.25),PayPal 7RZW ($0)"
click at [320, 48] on input "0.00" at bounding box center [321, 49] width 47 height 14
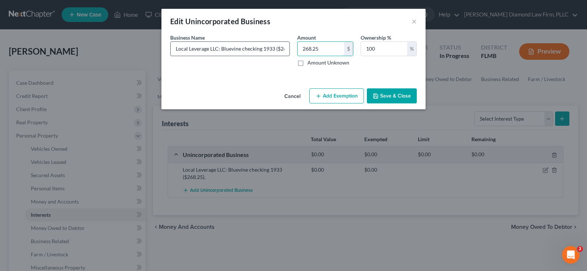
type input "268.25"
click at [283, 49] on input "Local Leverage LLC: Bluevine checking 1933 ($268.25),PayPal 7RZW ($0)" at bounding box center [230, 49] width 119 height 14
click at [398, 94] on button "Save & Close" at bounding box center [392, 95] width 50 height 15
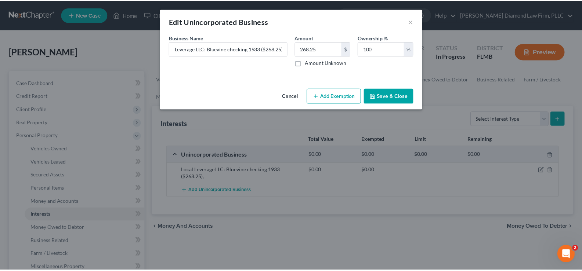
scroll to position [0, 0]
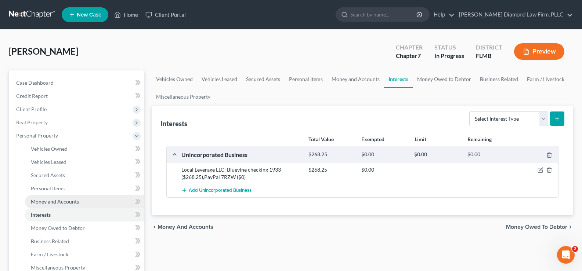
click at [55, 202] on span "Money and Accounts" at bounding box center [55, 202] width 48 height 6
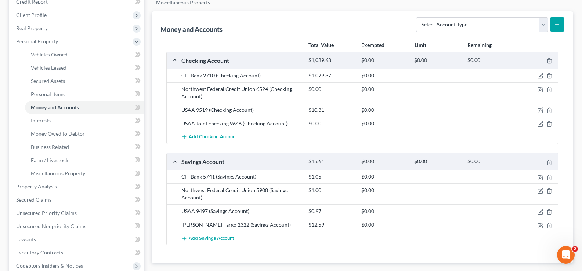
scroll to position [110, 0]
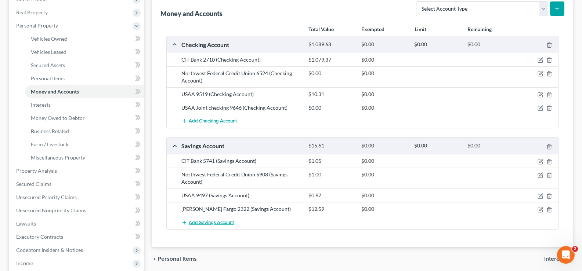
click at [215, 223] on span "Add Savings Account" at bounding box center [211, 223] width 45 height 6
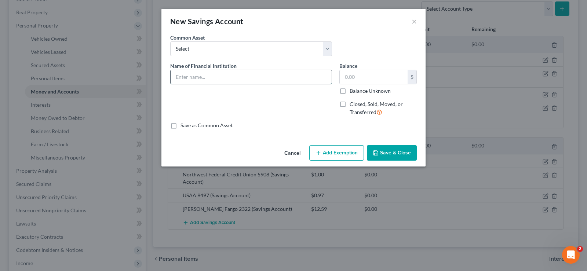
click at [227, 75] on input "text" at bounding box center [251, 77] width 161 height 14
type input "State Department Federal Credit Union 31-00"
type input "1.00"
click at [391, 150] on button "Save & Close" at bounding box center [392, 152] width 50 height 15
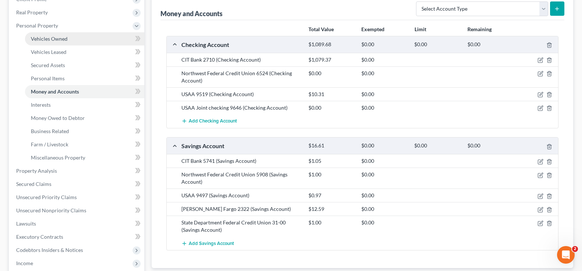
click at [79, 40] on link "Vehicles Owned" at bounding box center [84, 38] width 119 height 13
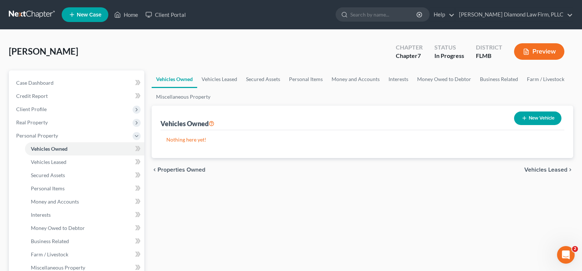
click at [540, 114] on button "New Vehicle" at bounding box center [537, 119] width 47 height 14
select select "0"
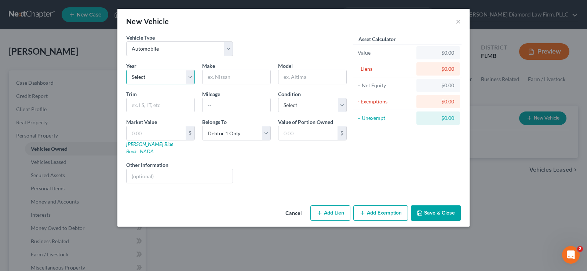
click at [151, 77] on select "Select 2026 2025 2024 2023 2022 2021 2020 2019 2018 2017 2016 2015 2014 2013 20…" at bounding box center [160, 77] width 69 height 15
select select "17"
click at [126, 70] on select "Select 2026 2025 2024 2023 2022 2021 2020 2019 2018 2017 2016 2015 2014 2013 20…" at bounding box center [160, 77] width 69 height 15
click at [236, 79] on input "text" at bounding box center [237, 77] width 68 height 14
type input "Infiniti"
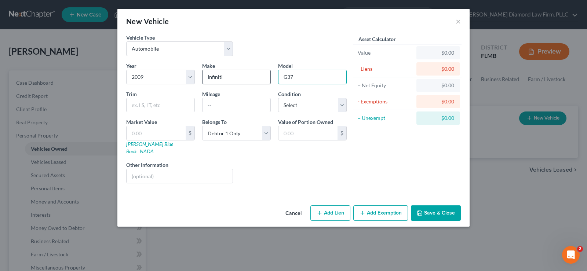
type input "G37"
type input "61212"
click at [308, 106] on select "Select Excellent Very Good Good Fair Poor" at bounding box center [312, 105] width 69 height 15
select select "4"
click at [278, 98] on select "Select Excellent Very Good Good Fair Poor" at bounding box center [312, 105] width 69 height 15
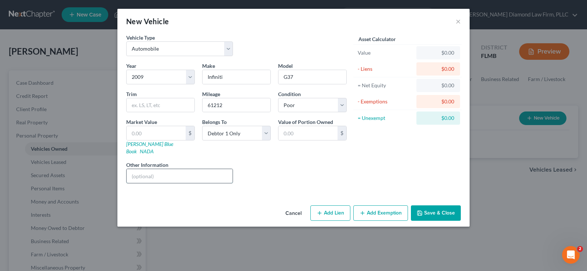
click at [147, 169] on input "text" at bounding box center [180, 176] width 106 height 14
click at [154, 148] on link "NADA" at bounding box center [147, 151] width 14 height 6
click at [153, 103] on input "text" at bounding box center [161, 105] width 68 height 14
type input "Sedan 4 DR"
click at [149, 137] on input "text" at bounding box center [156, 133] width 59 height 14
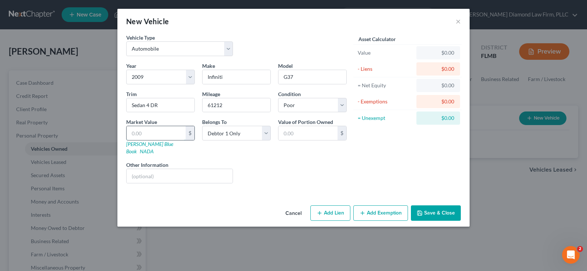
click at [138, 128] on input "text" at bounding box center [156, 133] width 59 height 14
type input "2"
type input "2.00"
type input "26"
type input "26.00"
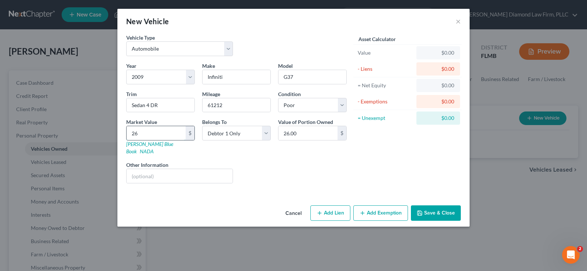
type input "262"
type input "262.00"
type input "2625"
type input "2,625.00"
type input "2,625"
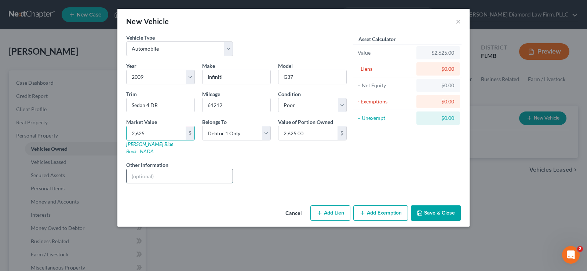
click at [152, 169] on input "text" at bounding box center [180, 176] width 106 height 14
click at [229, 169] on input "Valuation per [DOMAIN_NAME], low trade in value. The interiro is ruined due to …" at bounding box center [180, 176] width 106 height 14
click at [191, 169] on input "Valuation per [DOMAIN_NAME], low trade in value. The interiro is ruined due to …" at bounding box center [180, 176] width 106 height 14
click at [212, 171] on input "Valuation per [DOMAIN_NAME], low trade in value. The interior is ruined due to …" at bounding box center [180, 176] width 106 height 14
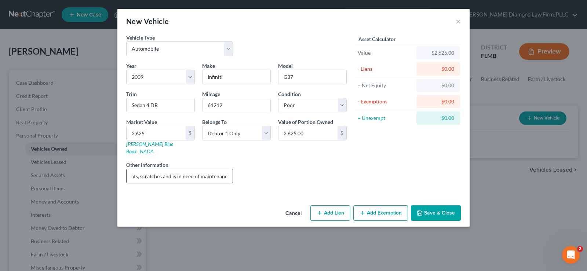
scroll to position [0, 329]
type input "Valuation per [DOMAIN_NAME], low trade in value. The interior is ruined due to …"
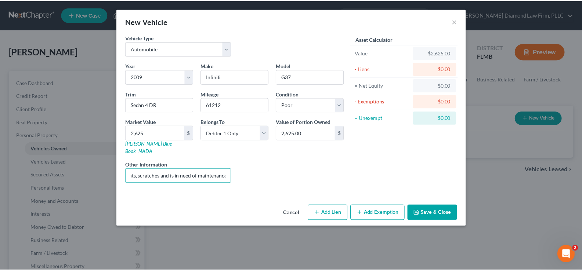
scroll to position [0, 0]
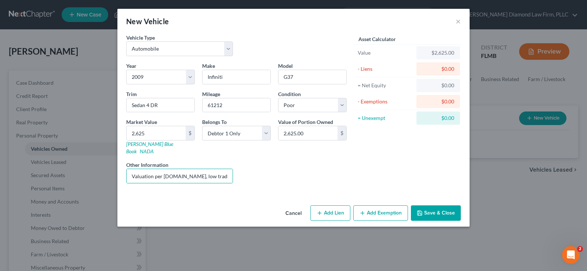
click at [443, 207] on button "Save & Close" at bounding box center [436, 213] width 50 height 15
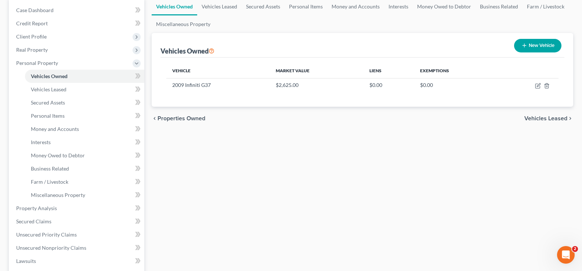
scroll to position [73, 0]
click at [52, 117] on span "Personal Items" at bounding box center [48, 115] width 34 height 6
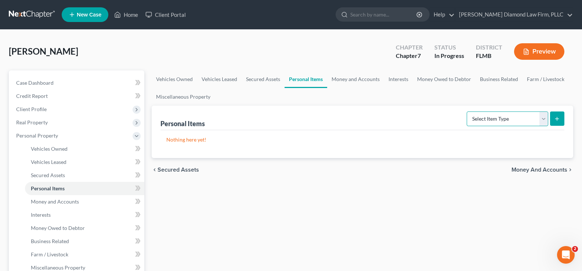
click at [510, 120] on select "Select Item Type Clothing Collectibles Of Value Electronics Firearms Household …" at bounding box center [508, 119] width 82 height 15
select select "clothing"
click at [467, 112] on select "Select Item Type Clothing Collectibles Of Value Electronics Firearms Household …" at bounding box center [508, 119] width 82 height 15
click at [558, 116] on icon "submit" at bounding box center [557, 119] width 6 height 6
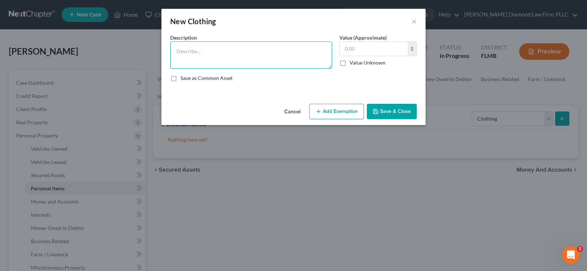
click at [215, 44] on textarea at bounding box center [251, 54] width 162 height 27
type textarea "Used clothing, shoes and accessories"
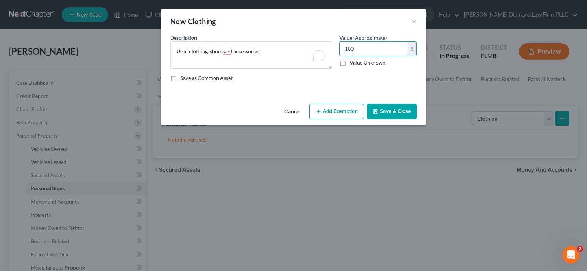
type input "100"
click at [390, 112] on button "Save & Close" at bounding box center [392, 111] width 50 height 15
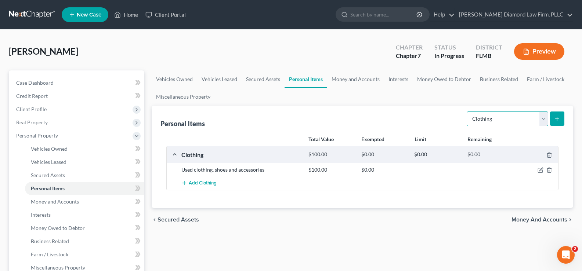
click at [502, 122] on select "Select Item Type Clothing Collectibles Of Value Electronics Firearms Household …" at bounding box center [508, 119] width 82 height 15
select select "firearms"
click at [467, 112] on select "Select Item Type Clothing Collectibles Of Value Electronics Firearms Household …" at bounding box center [508, 119] width 82 height 15
click at [556, 119] on icon "submit" at bounding box center [557, 119] width 6 height 6
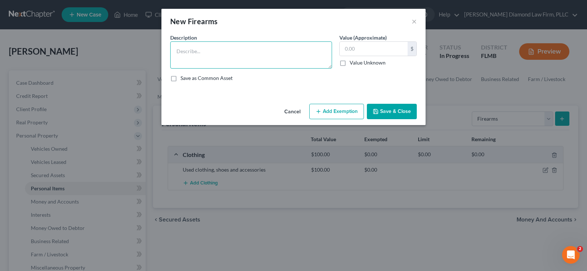
click at [192, 48] on textarea at bounding box center [251, 54] width 162 height 27
type textarea "Ruger .57, 12 gauge shotgun"
type input "200"
click at [402, 112] on button "Save & Close" at bounding box center [392, 111] width 50 height 15
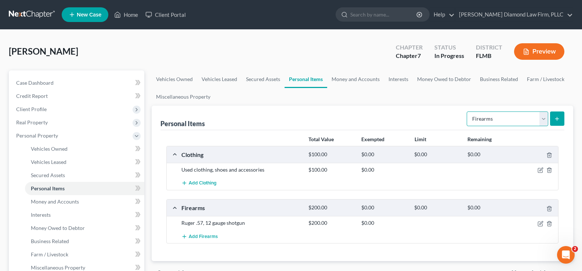
click at [510, 114] on select "Select Item Type Clothing Collectibles Of Value Electronics Firearms Household …" at bounding box center [508, 119] width 82 height 15
select select "jewelry"
click at [467, 112] on select "Select Item Type Clothing Collectibles Of Value Electronics Firearms Household …" at bounding box center [508, 119] width 82 height 15
click at [560, 120] on icon "submit" at bounding box center [557, 119] width 6 height 6
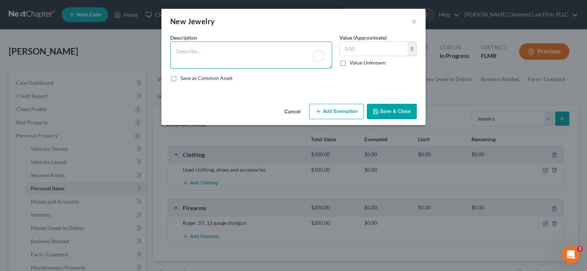
click at [232, 52] on textarea "To enrich screen reader interactions, please activate Accessibility in Grammarl…" at bounding box center [251, 54] width 162 height 27
type textarea "20- cosmetic, chain earrings"
type input "250"
click at [382, 113] on button "Save & Close" at bounding box center [392, 111] width 50 height 15
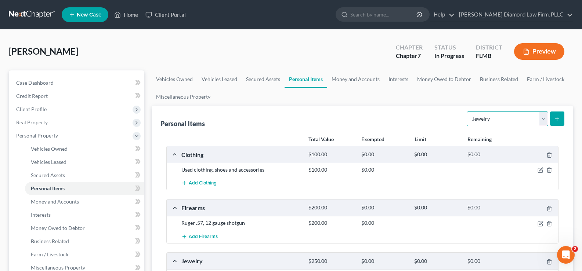
click at [519, 117] on select "Select Item Type Clothing Collectibles Of Value Electronics Firearms Household …" at bounding box center [508, 119] width 82 height 15
select select "electronics"
click at [467, 112] on select "Select Item Type Clothing Collectibles Of Value Electronics Firearms Household …" at bounding box center [508, 119] width 82 height 15
click at [558, 118] on icon "submit" at bounding box center [557, 119] width 6 height 6
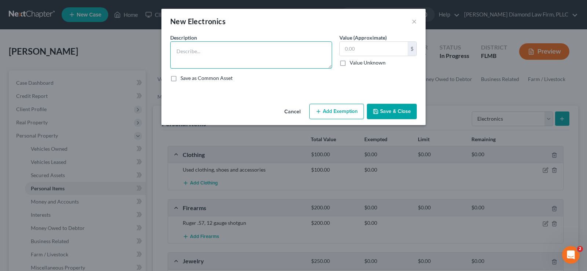
click at [229, 53] on textarea at bounding box center [251, 54] width 162 height 27
type textarea "1 tv, 2 computers, cell phone"
click at [379, 50] on input "text" at bounding box center [374, 49] width 68 height 14
type input "300"
click at [397, 109] on button "Save & Close" at bounding box center [392, 111] width 50 height 15
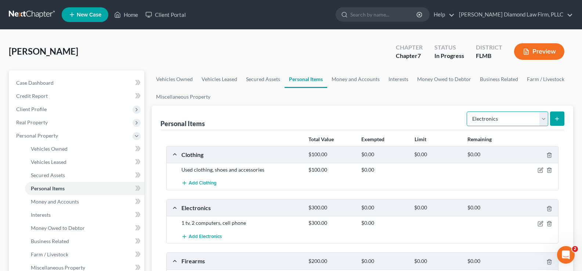
click at [508, 119] on select "Select Item Type Clothing Collectibles Of Value Electronics Firearms Household …" at bounding box center [508, 119] width 82 height 15
select select "household_goods"
click at [467, 112] on select "Select Item Type Clothing Collectibles Of Value Electronics Firearms Household …" at bounding box center [508, 119] width 82 height 15
click at [558, 119] on icon "submit" at bounding box center [557, 119] width 6 height 6
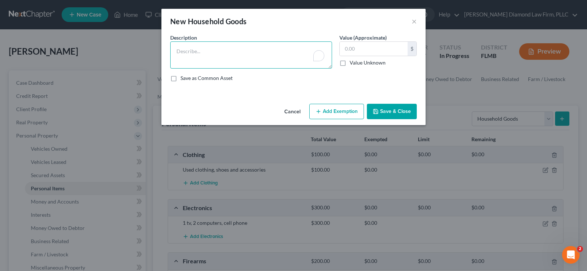
click at [238, 52] on textarea "To enrich screen reader interactions, please activate Accessibility in Grammarl…" at bounding box center [251, 54] width 162 height 27
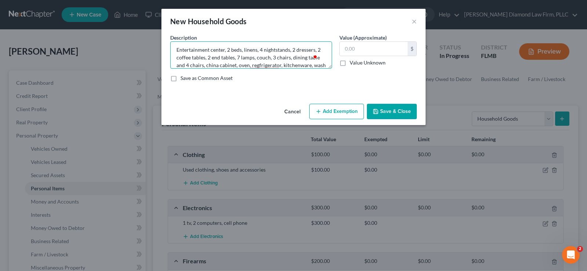
scroll to position [9, 0]
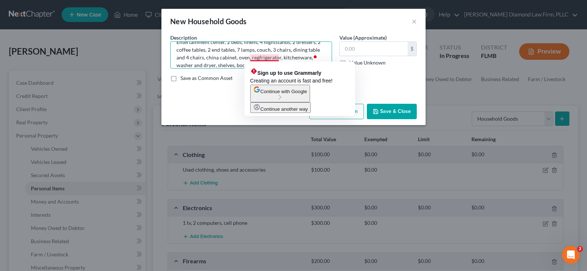
click at [258, 58] on textarea "Entertainment center, 2 beds, linens, 4 nightstands, 2 dressers, 2 coffee table…" at bounding box center [251, 54] width 162 height 27
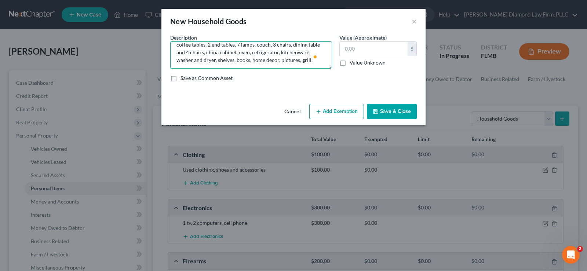
scroll to position [15, 0]
click at [311, 60] on textarea "Entertainment center, 2 beds, linens, 4 nightstands, 2 dressers, 2 coffee table…" at bounding box center [251, 54] width 162 height 27
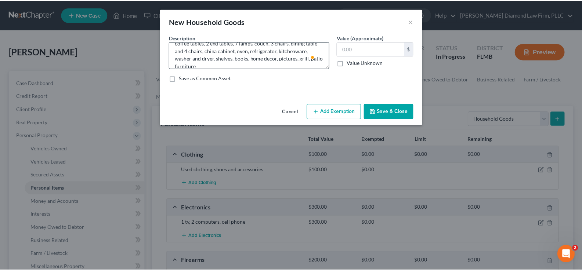
scroll to position [23, 0]
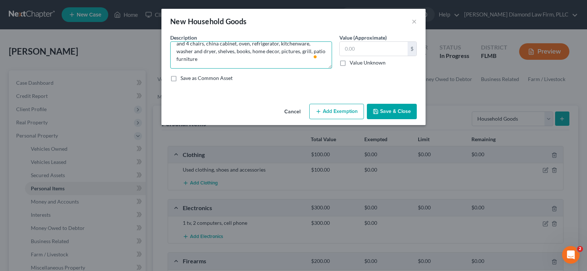
click at [177, 59] on textarea "Entertainment center, 2 beds, linens, 4 nightstands, 2 dressers, 2 coffee table…" at bounding box center [251, 54] width 162 height 27
drag, startPoint x: 236, startPoint y: 51, endPoint x: 249, endPoint y: 51, distance: 13.2
click at [249, 51] on textarea "Entertainment center, 2 beds, linens, 4 nightstands, 2 dressers, 2 coffee table…" at bounding box center [251, 54] width 162 height 27
click at [236, 49] on textarea "Entertainment center, 2 beds, linens, 4 nightstands, 2 dressers, 2 coffee table…" at bounding box center [251, 54] width 162 height 27
type textarea "Entertainment center, 2 beds, linens, 4 nightstands, 2 dressers, 2 coffee table…"
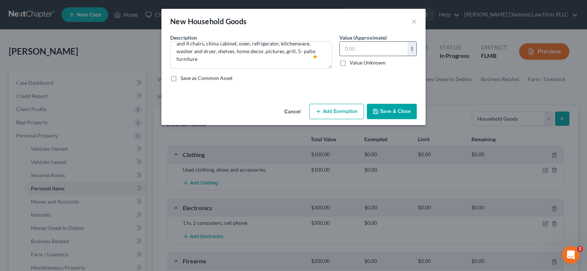
click at [354, 47] on input "text" at bounding box center [374, 49] width 68 height 14
type input "2,230"
click at [397, 110] on button "Save & Close" at bounding box center [392, 111] width 50 height 15
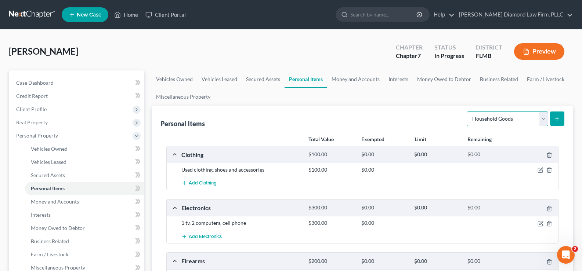
click at [531, 115] on select "Select Item Type Clothing Collectibles Of Value Electronics Firearms Household …" at bounding box center [508, 119] width 82 height 15
select select "sports_and_hobby_equipment"
click at [467, 112] on select "Select Item Type Clothing Collectibles Of Value Electronics Firearms Household …" at bounding box center [508, 119] width 82 height 15
click at [558, 117] on icon "submit" at bounding box center [557, 119] width 6 height 6
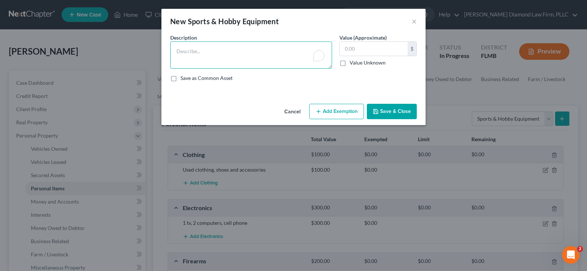
click at [202, 47] on textarea "To enrich screen reader interactions, please activate Accessibility in Grammarl…" at bounding box center [251, 54] width 162 height 27
type textarea "2 bicycles, 50 books"
click at [369, 40] on label "Value (Approximate)" at bounding box center [363, 38] width 47 height 8
click at [372, 46] on input "text" at bounding box center [374, 49] width 68 height 14
type input "150"
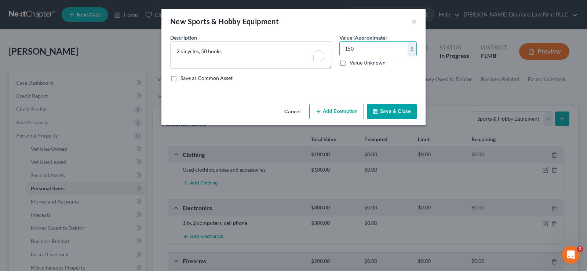
click at [401, 113] on button "Save & Close" at bounding box center [392, 111] width 50 height 15
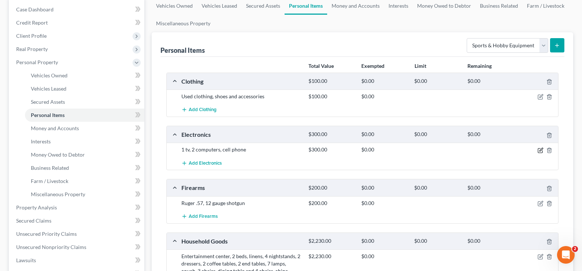
scroll to position [110, 0]
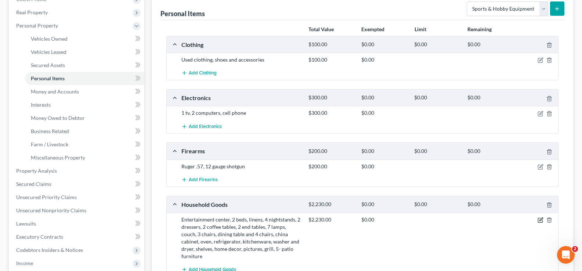
click at [541, 220] on icon "button" at bounding box center [540, 220] width 6 height 6
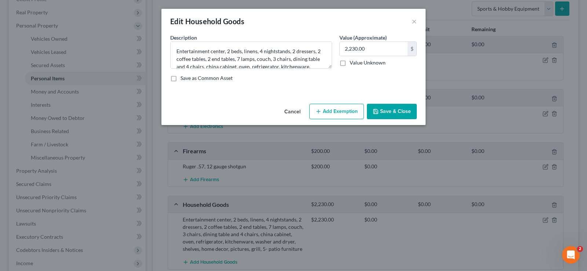
click at [325, 113] on button "Add Exemption" at bounding box center [336, 111] width 55 height 15
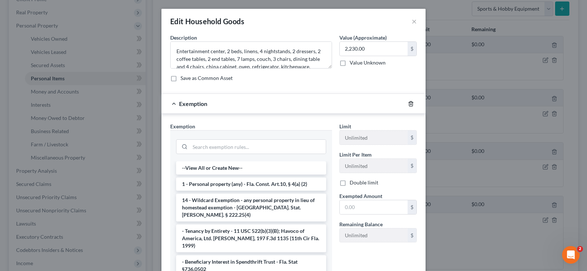
click at [408, 106] on icon "button" at bounding box center [411, 104] width 6 height 6
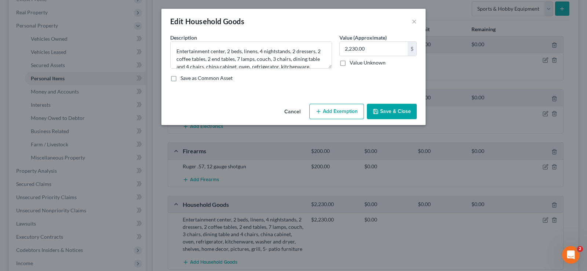
click at [394, 111] on button "Save & Close" at bounding box center [392, 111] width 50 height 15
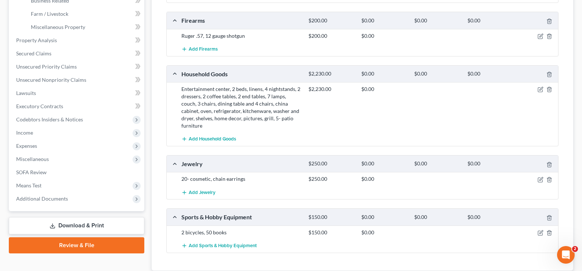
scroll to position [174, 0]
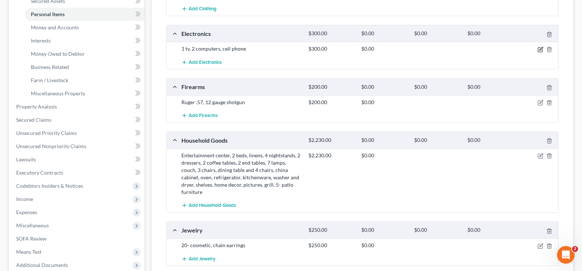
click at [540, 50] on icon "button" at bounding box center [540, 48] width 3 height 3
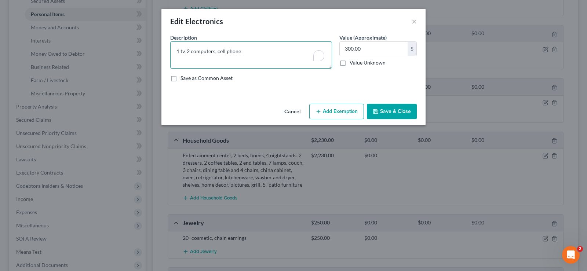
click at [255, 53] on textarea "1 tv, 2 computers, cell phone" at bounding box center [251, 54] width 162 height 27
type textarea "1 tv, 2 computers, cell phone, printer"
type input "350"
click at [403, 113] on button "Save & Close" at bounding box center [392, 111] width 50 height 15
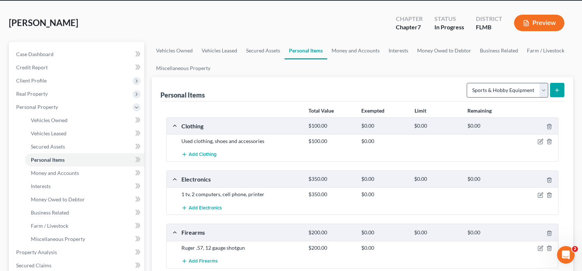
scroll to position [28, 0]
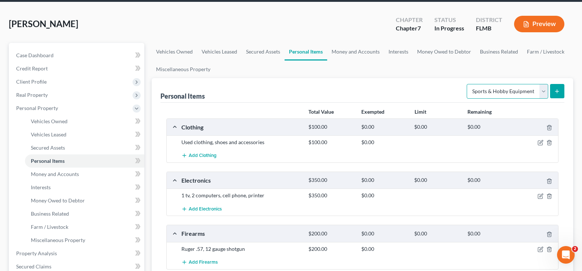
click at [521, 92] on select "Select Item Type Clothing Collectibles Of Value Electronics Firearms Household …" at bounding box center [508, 91] width 82 height 15
select select "pets"
click at [467, 84] on select "Select Item Type Clothing Collectibles Of Value Electronics Firearms Household …" at bounding box center [508, 91] width 82 height 15
click at [557, 88] on button "submit" at bounding box center [557, 91] width 14 height 14
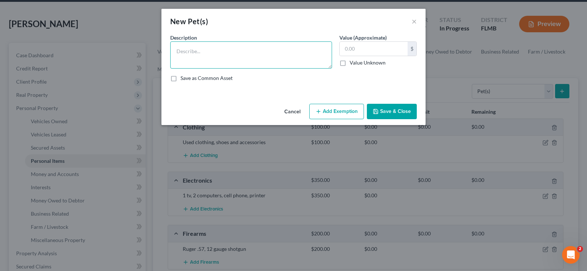
click at [227, 43] on textarea at bounding box center [251, 54] width 162 height 27
click at [225, 52] on textarea "[DEMOGRAPHIC_DATA] Goldendoddle" at bounding box center [251, 54] width 162 height 27
type textarea "[DEMOGRAPHIC_DATA] Goldendoodle"
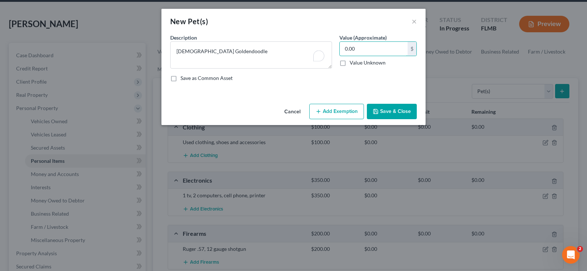
type input "0.00"
click at [397, 112] on button "Save & Close" at bounding box center [392, 111] width 50 height 15
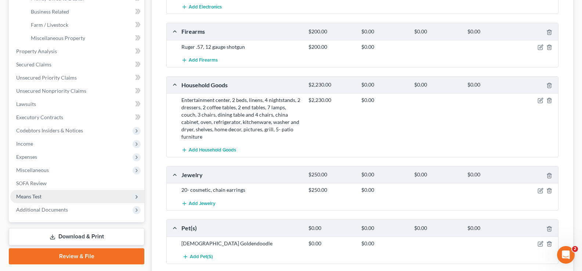
scroll to position [248, 0]
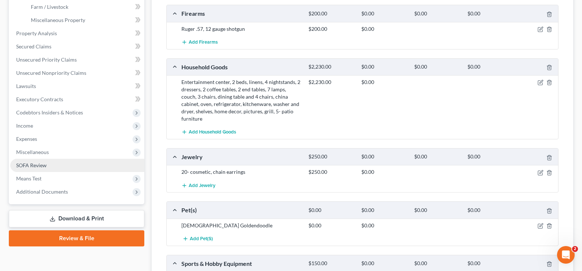
click at [47, 166] on link "SOFA Review" at bounding box center [77, 165] width 134 height 13
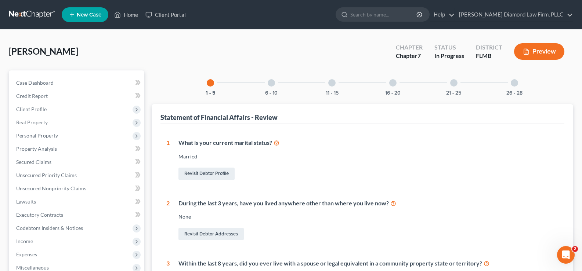
click at [269, 85] on div at bounding box center [271, 82] width 7 height 7
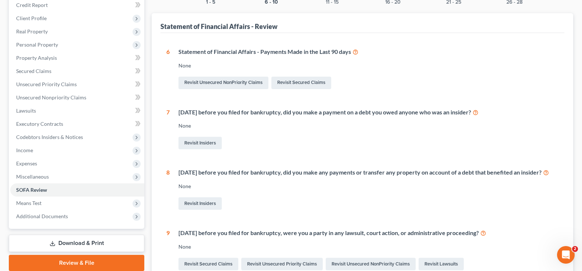
scroll to position [110, 0]
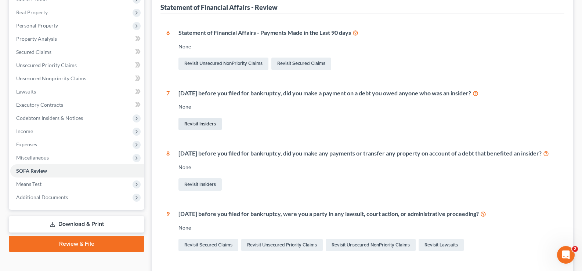
click at [206, 123] on link "Revisit Insiders" at bounding box center [199, 124] width 43 height 12
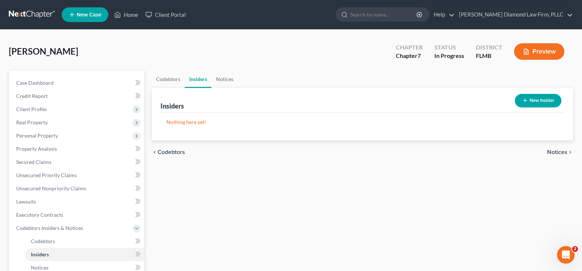
click at [540, 98] on button "New Insider" at bounding box center [538, 101] width 47 height 14
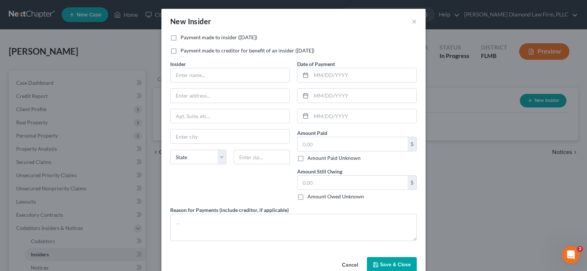
click at [181, 39] on label "Payment made to insider ([DATE])" at bounding box center [219, 37] width 77 height 7
click at [184, 39] on input "Payment made to insider ([DATE])" at bounding box center [186, 36] width 5 height 5
checkbox input "true"
click at [189, 73] on input "text" at bounding box center [230, 75] width 119 height 14
type input "[PERSON_NAME]"
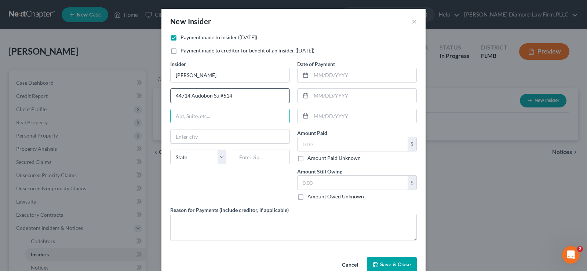
click at [214, 95] on input "44714 Audobon Su #514" at bounding box center [230, 96] width 119 height 14
type input "44714 Audobon Sq #514"
type input "20147"
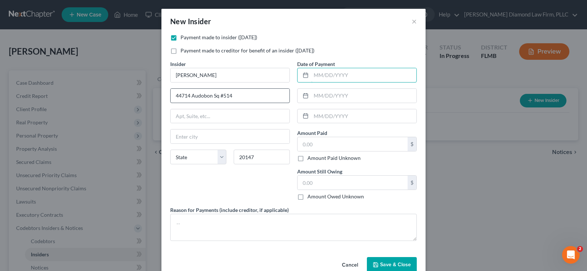
type input "Ashburn"
select select "48"
click at [354, 71] on input "text" at bounding box center [363, 75] width 105 height 14
type input "07/2025"
type input "06/2025"
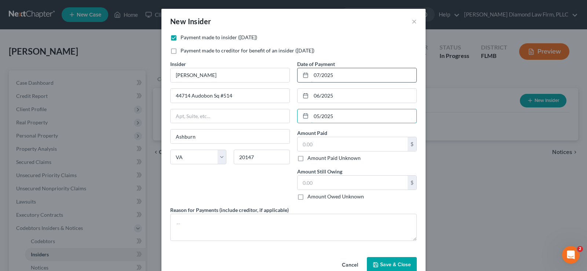
type input "05/2025"
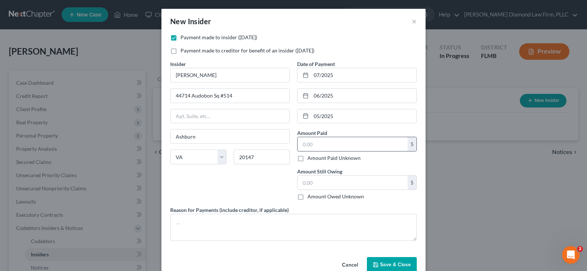
click at [322, 150] on input "text" at bounding box center [353, 144] width 110 height 14
type input "5,000"
click at [308, 184] on input "text" at bounding box center [353, 183] width 110 height 14
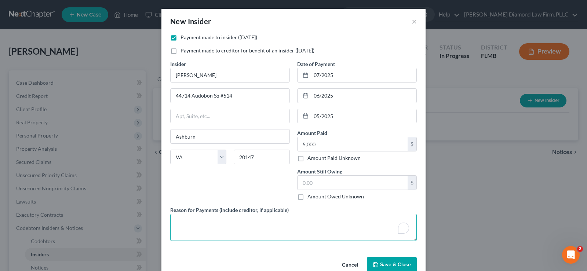
click at [243, 224] on textarea "To enrich screen reader interactions, please activate Accessibility in Grammarl…" at bounding box center [293, 227] width 247 height 27
type textarea "M"
click at [333, 224] on textarea "Loan repayments of $500 per month from [DATE] - July" at bounding box center [293, 227] width 247 height 27
type textarea "Loan repayments of $500 per month from [DATE] - [DATE]"
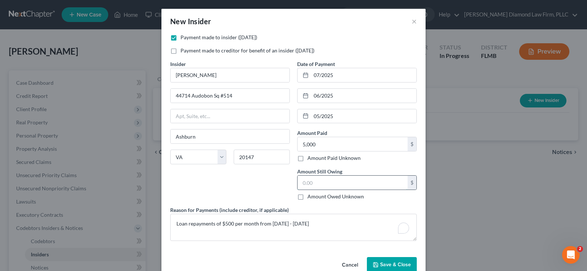
click at [313, 183] on input "text" at bounding box center [353, 183] width 110 height 14
type input "80,000"
click at [385, 266] on span "Save & Close" at bounding box center [395, 265] width 31 height 6
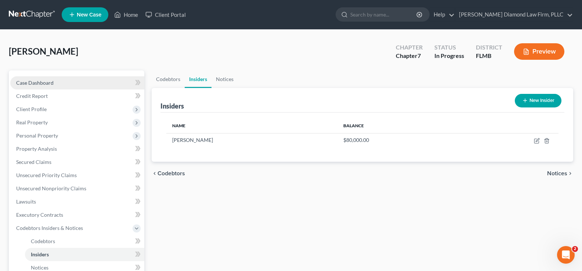
click at [57, 82] on link "Case Dashboard" at bounding box center [77, 82] width 134 height 13
